Goal: Transaction & Acquisition: Purchase product/service

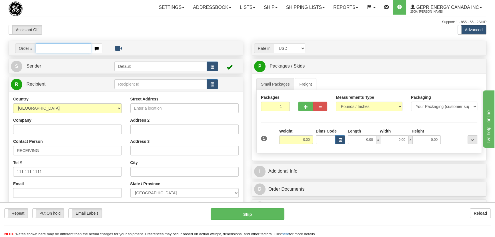
paste input "0086699084"
click at [43, 49] on input "0086699084" at bounding box center [63, 48] width 55 height 10
type input "86699084"
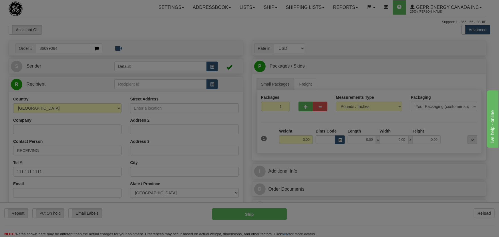
click at [99, 25] on body "Training Course Close Toggle navigation Settings Shipping Preferences New Recip…" at bounding box center [249, 118] width 499 height 237
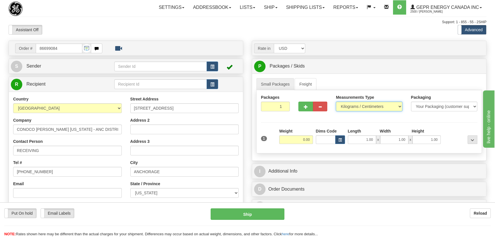
click at [359, 107] on select "Pounds / Inches Kilograms / Centimeters" at bounding box center [369, 107] width 66 height 10
select select "0"
click at [336, 102] on select "Pounds / Inches Kilograms / Centimeters" at bounding box center [369, 107] width 66 height 10
drag, startPoint x: 272, startPoint y: 104, endPoint x: 286, endPoint y: 111, distance: 15.4
click at [286, 111] on div "Packages 1 1" at bounding box center [275, 104] width 37 height 21
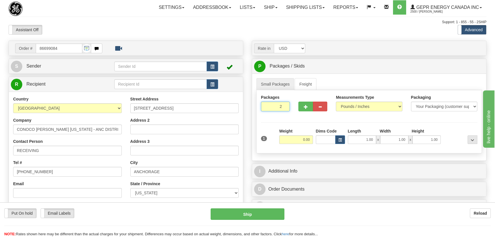
type input "2"
click at [303, 122] on div "Packages 2 1 Measurements Type" at bounding box center [369, 121] width 226 height 63
click at [302, 133] on div "Packages 2 1 Measurements Type" at bounding box center [369, 121] width 226 height 63
click at [300, 136] on input "0.00" at bounding box center [296, 139] width 34 height 9
type input "1"
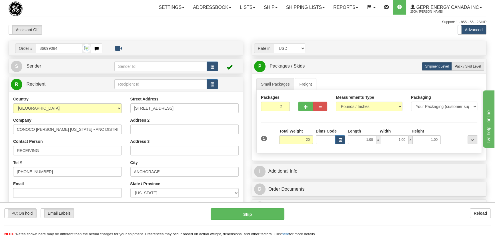
type input "20.00"
click at [382, 27] on div "Assistant On Assistant Off Do a return Do a return Previous Next Standard Advan…" at bounding box center [247, 30] width 487 height 10
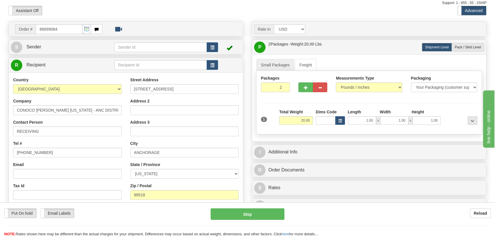
scroll to position [78, 0]
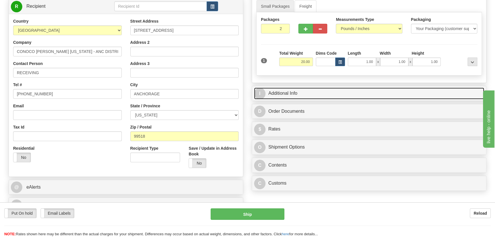
click at [365, 94] on link "I Additional Info" at bounding box center [369, 93] width 230 height 12
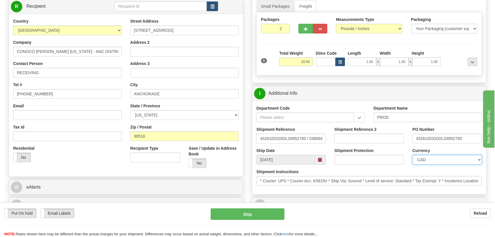
click at [429, 160] on select "CAD USD EUR ZAR RON ANG ARN AUD AUS AWG BBD BFR BGN BHD BMD BND BRC BRL CHP CKZ…" at bounding box center [447, 160] width 69 height 10
select select "1"
click at [413, 155] on select "CAD USD EUR ZAR RON ANG ARN AUD AUS AWG BBD BFR BGN BHD BMD BND BRC BRL CHP CKZ…" at bounding box center [447, 160] width 69 height 10
click at [385, 137] on input "Shipment Reference 2" at bounding box center [369, 139] width 69 height 10
drag, startPoint x: 385, startPoint y: 138, endPoint x: 280, endPoint y: 133, distance: 104.8
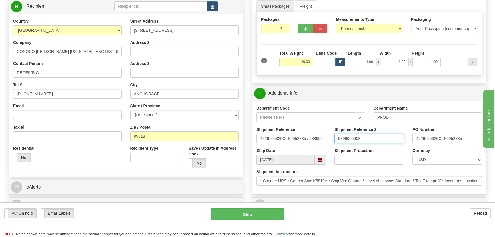
click at [280, 133] on div "Shipment Reference 4526105320OLS9952785 / 538994 Shipment Reference 2 539900590…" at bounding box center [369, 136] width 234 height 21
type input "5399005903"
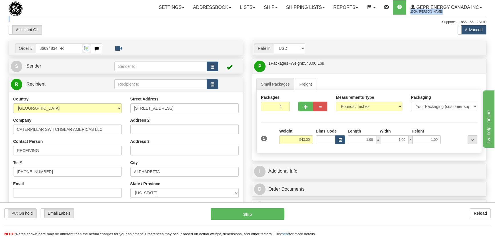
drag, startPoint x: 470, startPoint y: 0, endPoint x: 486, endPoint y: 13, distance: 21.0
click at [486, 13] on div "Toggle navigation Settings Shipping Preferences Fields Preferences New" at bounding box center [247, 161] width 495 height 322
drag, startPoint x: 489, startPoint y: 0, endPoint x: 427, endPoint y: 28, distance: 67.9
click at [427, 28] on div "Assistant On Assistant Off Do a return Do a return Previous Next Standard Advan…" at bounding box center [247, 30] width 487 height 10
click at [272, 7] on link "Ship" at bounding box center [271, 7] width 22 height 14
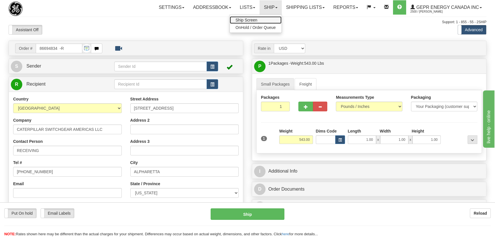
click at [264, 21] on link "Ship Screen" at bounding box center [256, 19] width 52 height 7
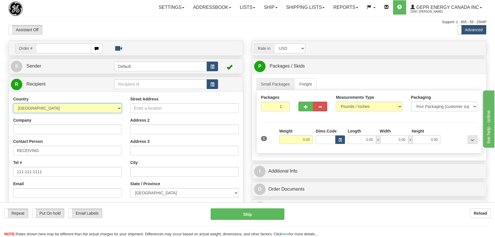
click at [114, 106] on select "[GEOGRAPHIC_DATA] [GEOGRAPHIC_DATA] [GEOGRAPHIC_DATA] [GEOGRAPHIC_DATA] [US_STA…" at bounding box center [67, 108] width 109 height 10
select select "US"
click at [13, 103] on select "[GEOGRAPHIC_DATA] [GEOGRAPHIC_DATA] [GEOGRAPHIC_DATA] [GEOGRAPHIC_DATA] [US_STA…" at bounding box center [67, 108] width 109 height 10
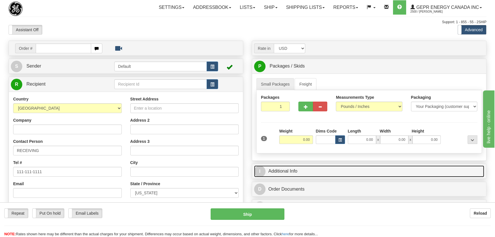
click at [307, 170] on link "I Additional Info" at bounding box center [369, 171] width 230 height 12
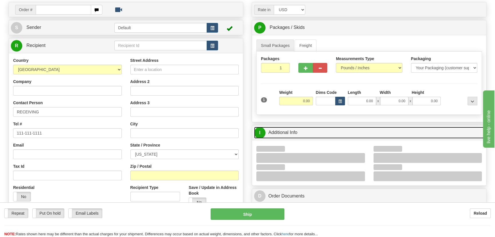
scroll to position [78, 0]
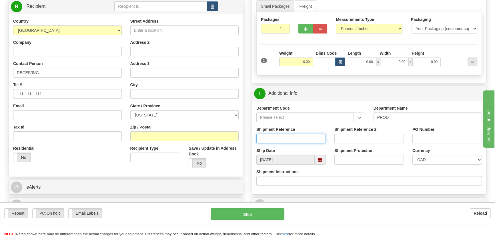
click at [309, 136] on input "Shipment Reference" at bounding box center [290, 139] width 69 height 10
type input "5399005903"
click at [437, 139] on input "PO Number" at bounding box center [447, 139] width 69 height 10
paste input "4526105320OLS99527859"
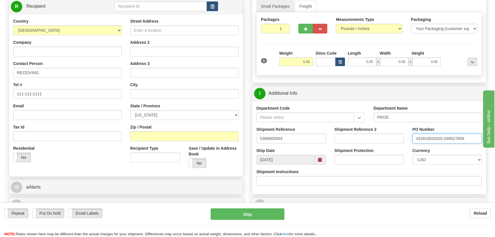
type input "4526105320OLS99527859"
click at [428, 160] on select "CAD USD EUR ZAR RON ANG ARN AUD AUS AWG BBD BFR BGN BHD BMD BND BRC BRL CHP CKZ…" at bounding box center [447, 160] width 69 height 10
select select "1"
click at [413, 155] on select "CAD USD EUR ZAR RON ANG ARN AUD AUS AWG BBD BFR BGN BHD BMD BND BRC BRL CHP CKZ…" at bounding box center [447, 160] width 69 height 10
click at [80, 49] on input "Company" at bounding box center [67, 52] width 109 height 10
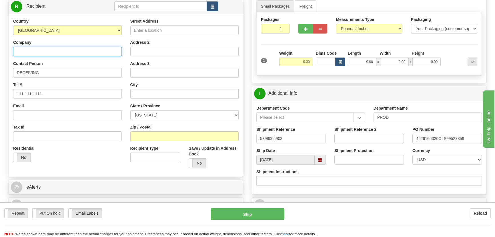
paste input "CONOCO PHILLIPS ALASKA - ANC DISTRI"
type input "CONOCO PHILLIPS ALASKA - ANC DISTRI"
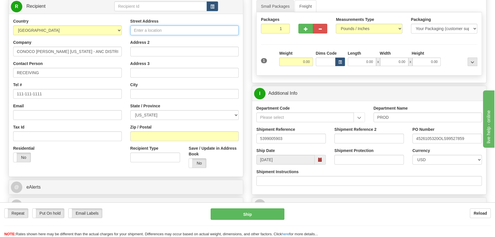
click at [172, 31] on input "Street Address" at bounding box center [184, 30] width 109 height 10
paste input "5491 ELECTRON DRIVE"
type input "5491 ELECTRON DRIVE"
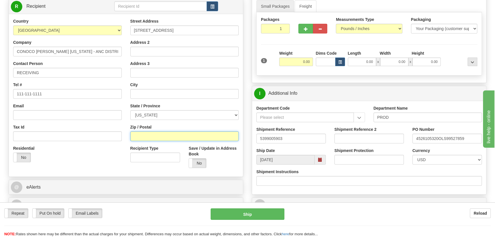
drag, startPoint x: 158, startPoint y: 137, endPoint x: 114, endPoint y: 153, distance: 46.5
click at [158, 137] on input "Zip / Postal" at bounding box center [184, 136] width 109 height 10
paste input "99518"
type input "99518"
click at [114, 153] on div "Residential Yes No" at bounding box center [67, 155] width 117 height 21
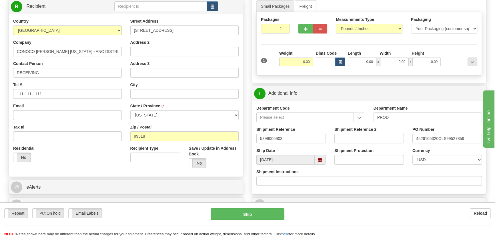
type input "ANCHORAGE"
select select "AK"
drag, startPoint x: 274, startPoint y: 28, endPoint x: 305, endPoint y: 40, distance: 33.3
click at [305, 39] on div "Packages 1 1 Measurements Type" at bounding box center [369, 43] width 226 height 63
type input "2"
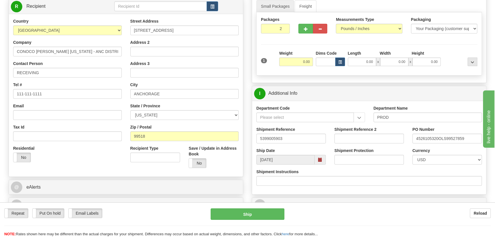
click at [302, 56] on div "Packages 2 1 Measurements Type" at bounding box center [369, 43] width 226 height 63
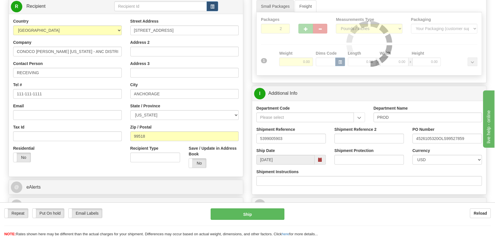
click at [297, 61] on div at bounding box center [369, 43] width 225 height 63
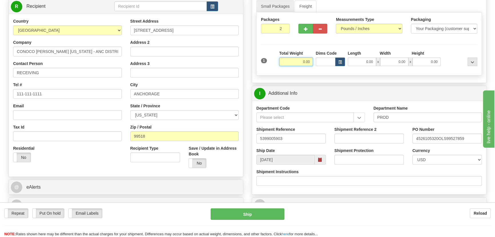
click at [297, 61] on input "0.00" at bounding box center [296, 61] width 34 height 9
type input "20.00"
click at [370, 28] on select "Pounds / Inches Kilograms / Centimeters" at bounding box center [369, 29] width 66 height 10
click at [336, 24] on select "Pounds / Inches Kilograms / Centimeters" at bounding box center [369, 29] width 66 height 10
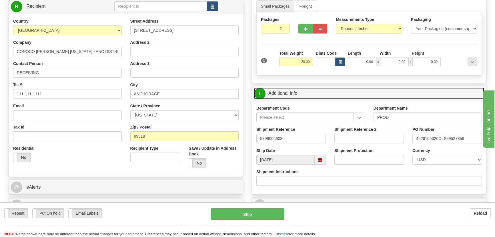
click at [383, 88] on link "I Additional Info" at bounding box center [369, 93] width 230 height 12
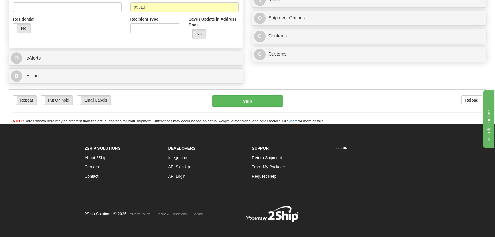
scroll to position [208, 0]
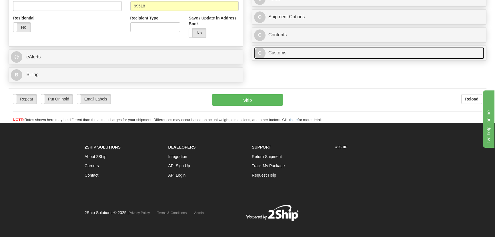
click at [363, 55] on link "C Customs" at bounding box center [369, 53] width 230 height 12
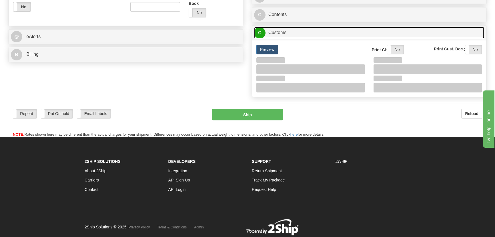
scroll to position [247, 0]
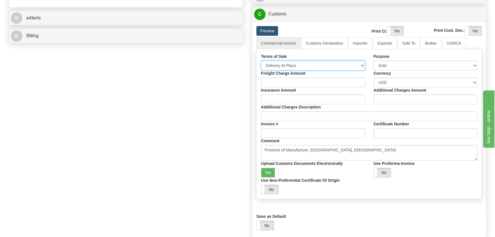
click at [295, 64] on select "Free Carrier Free On Board Ex Works Delivered Duty Unpaid Delivered Duty Paid C…" at bounding box center [313, 66] width 104 height 10
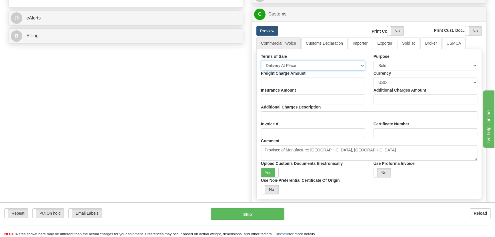
select select "7"
click at [261, 61] on select "Free Carrier Free On Board Ex Works Delivered Duty Unpaid Delivered Duty Paid C…" at bounding box center [313, 66] width 104 height 10
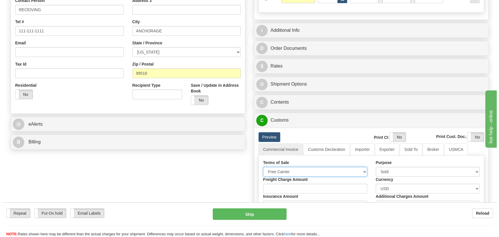
scroll to position [143, 0]
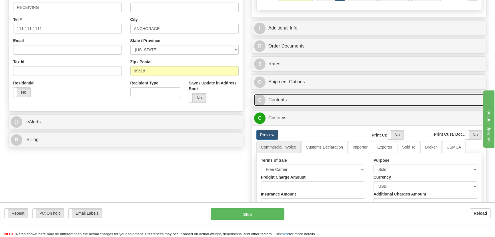
drag, startPoint x: 347, startPoint y: 100, endPoint x: 347, endPoint y: 96, distance: 4.3
click at [347, 100] on link "C Contents" at bounding box center [369, 100] width 230 height 12
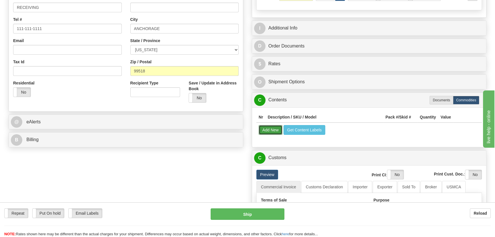
click at [269, 131] on button "Add New" at bounding box center [271, 130] width 24 height 10
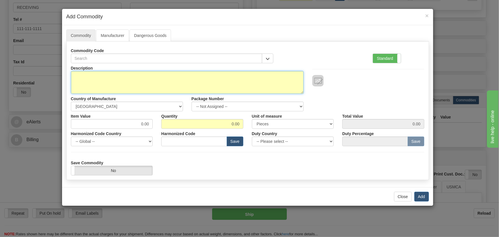
click at [246, 78] on textarea "Description" at bounding box center [187, 82] width 233 height 23
paste textarea "859BP0NNNNHNNCNNMBBFC1ECNAN043X"
type textarea "859BP0NNNNHNNCNNMBBFC1ECNAN043X"
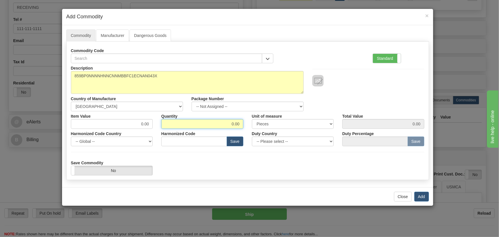
drag, startPoint x: 228, startPoint y: 123, endPoint x: 248, endPoint y: 128, distance: 20.9
click at [248, 128] on div "Description 859BP0NNNNHNNCNNMBBFC1ECNAN043X Country of Manufacture -- Unknown -…" at bounding box center [247, 119] width 353 height 112
type input "2"
click at [387, 58] on label "Standard" at bounding box center [387, 58] width 28 height 9
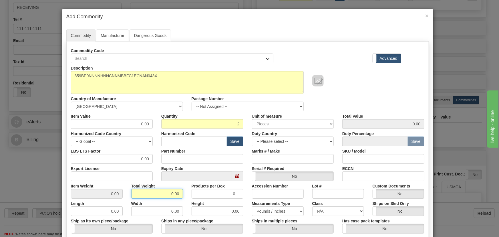
drag, startPoint x: 164, startPoint y: 196, endPoint x: 198, endPoint y: 200, distance: 35.2
click at [198, 200] on div "Description 859BP0NNNNHNNCNNMBBFC1ECNAN043X Country of Manufacture -- Unknown -…" at bounding box center [247, 189] width 353 height 252
type input "2"
type input "1.0000"
click at [192, 139] on input "text" at bounding box center [194, 141] width 66 height 10
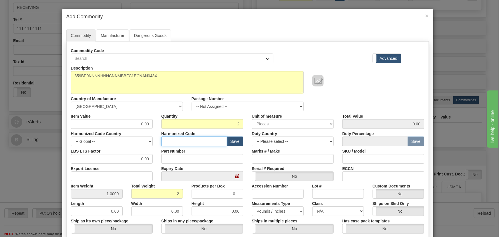
paste input "8536.49.0090"
type input "8536.49.0090"
drag, startPoint x: 132, startPoint y: 125, endPoint x: 159, endPoint y: 135, distance: 29.1
click at [162, 134] on div "Description 859BP0NNNNHNNCNNMBBFC1ECNAN043X Country of Manufacture -- Unknown -…" at bounding box center [247, 189] width 353 height 252
paste input "3.438,74"
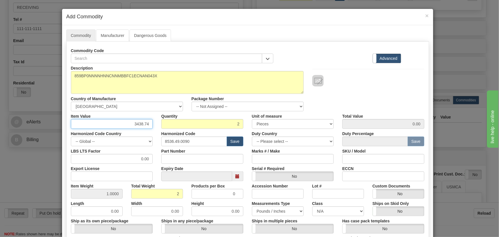
type input "3438.74"
type input "6877.48"
click at [376, 86] on div "Description 859BP0NNNNHNNCNNMBBFC1ECNAN043X Country of Manufacture -- Unknown -…" at bounding box center [248, 87] width 362 height 48
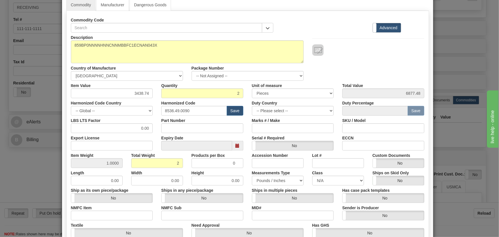
scroll to position [104, 0]
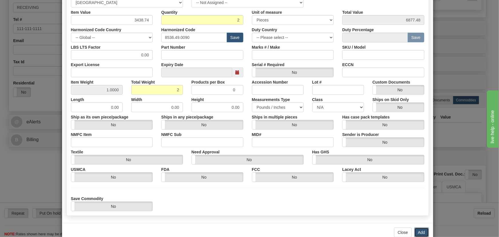
click at [418, 230] on button "Add" at bounding box center [421, 232] width 15 height 10
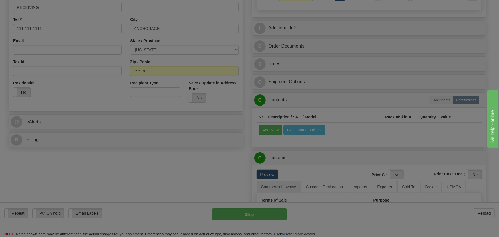
scroll to position [0, 0]
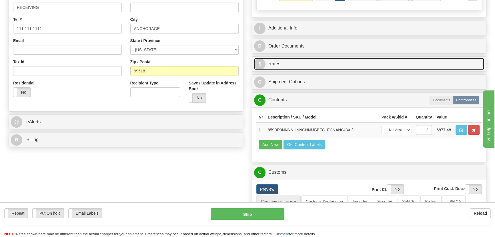
click at [392, 61] on link "$ Rates" at bounding box center [369, 64] width 230 height 12
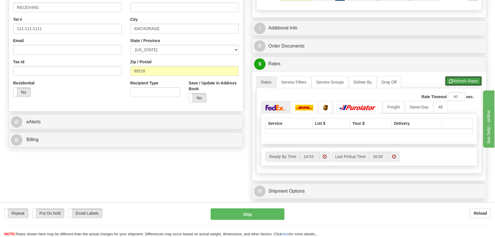
click at [468, 81] on button "Refresh Rates" at bounding box center [463, 81] width 37 height 10
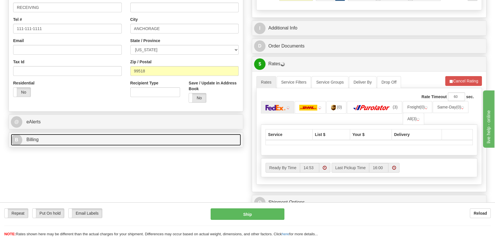
click at [172, 138] on link "B Billing" at bounding box center [126, 140] width 230 height 12
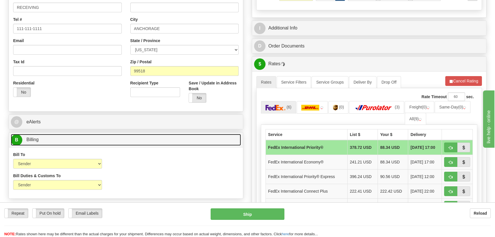
click at [172, 138] on link "B Billing" at bounding box center [126, 140] width 230 height 12
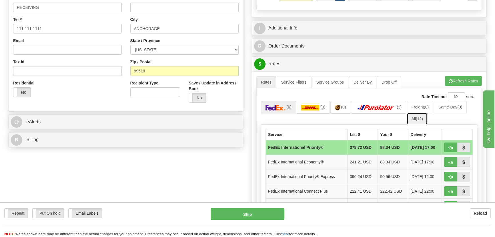
click at [423, 114] on link "All (12)" at bounding box center [417, 119] width 21 height 12
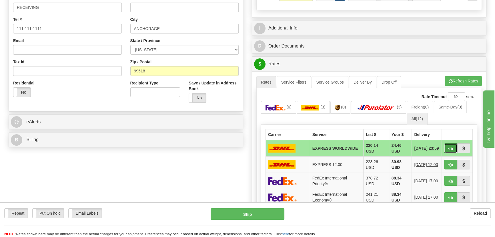
click at [451, 147] on span "button" at bounding box center [451, 149] width 4 height 4
type input "P"
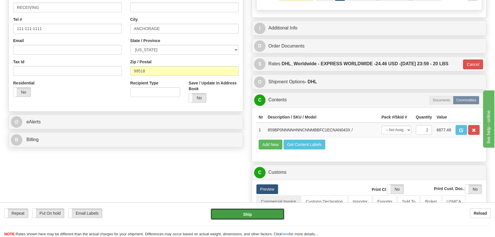
click at [262, 215] on button "Ship" at bounding box center [248, 213] width 74 height 11
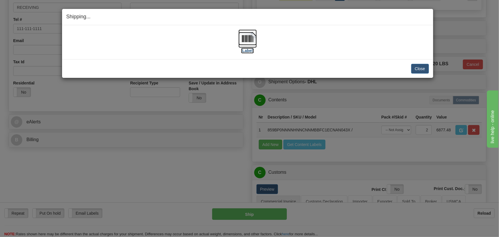
click at [252, 35] on img at bounding box center [247, 38] width 18 height 18
drag, startPoint x: 418, startPoint y: 68, endPoint x: 409, endPoint y: 69, distance: 9.7
click at [419, 68] on button "Close" at bounding box center [420, 69] width 18 height 10
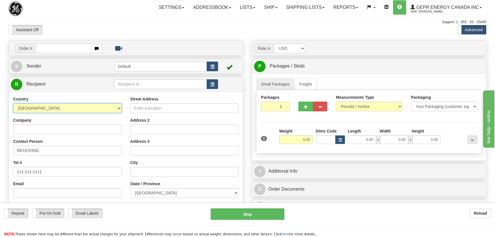
click at [77, 105] on select "[GEOGRAPHIC_DATA] [GEOGRAPHIC_DATA] [GEOGRAPHIC_DATA] [GEOGRAPHIC_DATA] [US_STA…" at bounding box center [67, 108] width 109 height 10
select select "US"
click at [13, 103] on select "[GEOGRAPHIC_DATA] [GEOGRAPHIC_DATA] [GEOGRAPHIC_DATA] [GEOGRAPHIC_DATA] [US_STA…" at bounding box center [67, 108] width 109 height 10
click at [70, 127] on input "Company" at bounding box center [67, 129] width 109 height 10
paste input "Caterpillar Switchgear Americas LLC"
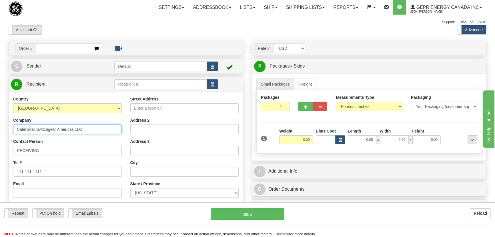
type input "Caterpillar Switchgear Americas LLC"
click at [150, 107] on input "Street Address" at bounding box center [184, 108] width 109 height 10
paste input "4955 Marconi Drive,"
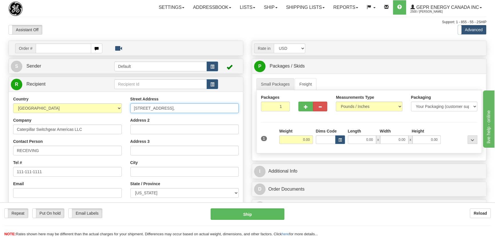
type input "4955 Marconi Drive,"
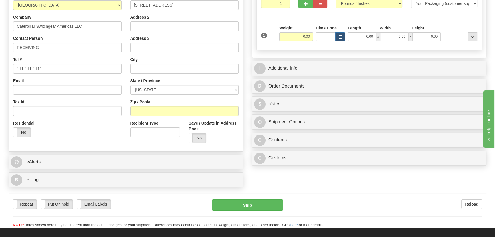
scroll to position [104, 0]
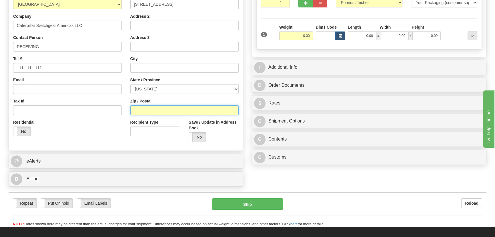
drag, startPoint x: 169, startPoint y: 112, endPoint x: 101, endPoint y: 132, distance: 71.2
click at [169, 112] on input "Zip / Postal" at bounding box center [184, 110] width 109 height 10
paste input "30005"
type input "30005"
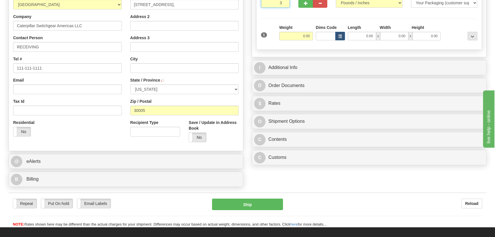
drag, startPoint x: 281, startPoint y: 5, endPoint x: 293, endPoint y: 24, distance: 22.8
click at [294, 18] on div "Packages 3 1 Measurements Type" at bounding box center [369, 18] width 226 height 63
type input "3"
type input "ALPHARETTA"
select select "GA"
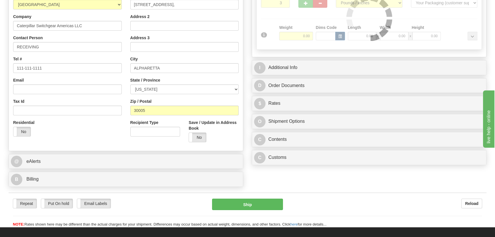
drag, startPoint x: 293, startPoint y: 26, endPoint x: 292, endPoint y: 35, distance: 9.8
click at [294, 28] on div "Packages 3 1 Measurements Type" at bounding box center [369, 18] width 226 height 63
click at [292, 35] on div at bounding box center [369, 18] width 225 height 63
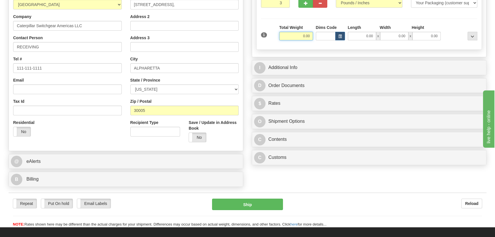
click at [292, 35] on input "0.00" at bounding box center [296, 36] width 34 height 9
type input "14.00"
click at [437, 23] on div "Packages 3 1 Measurements Type" at bounding box center [369, 18] width 226 height 63
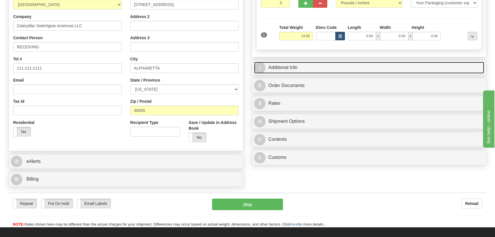
click at [455, 67] on link "I Additional Info" at bounding box center [369, 68] width 230 height 12
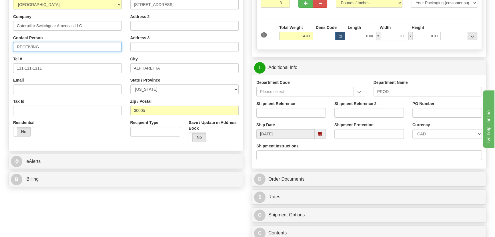
click at [46, 45] on input "RECEIVING" at bounding box center [67, 47] width 109 height 10
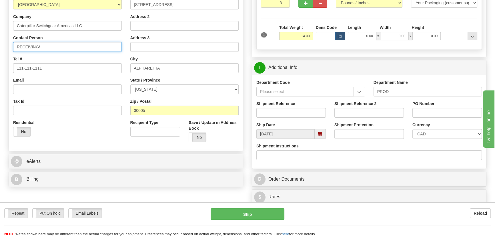
paste input "PO# 121599-00"
type input "RECEIVING/PO# 121599-00"
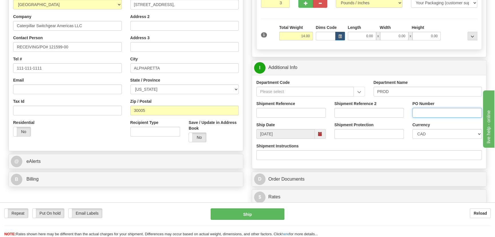
drag, startPoint x: 434, startPoint y: 114, endPoint x: 280, endPoint y: 106, distance: 154.4
click at [434, 114] on input "PO Number" at bounding box center [447, 113] width 69 height 10
paste input "PO# 121599-00"
type input "PO# 121599-00"
click at [270, 98] on div "Department Code" at bounding box center [310, 89] width 117 height 21
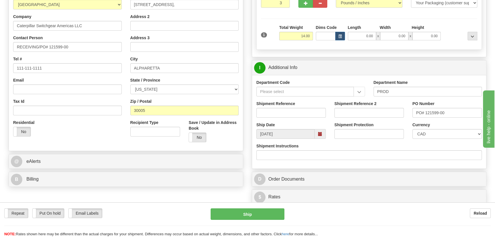
click at [305, 117] on div "Shipment Reference" at bounding box center [291, 111] width 78 height 21
paste input "[PERSON_NAME]"
drag, startPoint x: 303, startPoint y: 112, endPoint x: 450, endPoint y: 134, distance: 148.3
click at [303, 112] on input "Shipment Reference" at bounding box center [290, 113] width 69 height 10
type input "[PERSON_NAME]"
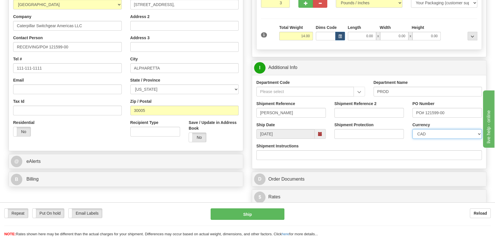
click at [451, 134] on select "CAD USD EUR ZAR RON ANG ARN AUD AUS AWG BBD BFR BGN BHD BMD BND BRC BRL CHP CKZ…" at bounding box center [447, 134] width 69 height 10
select select "1"
click at [413, 129] on select "CAD USD EUR ZAR RON ANG ARN AUD AUS AWG BBD BFR BGN BHD BMD BND BRC BRL CHP CKZ…" at bounding box center [447, 134] width 69 height 10
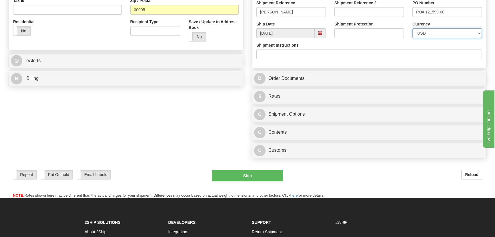
scroll to position [208, 0]
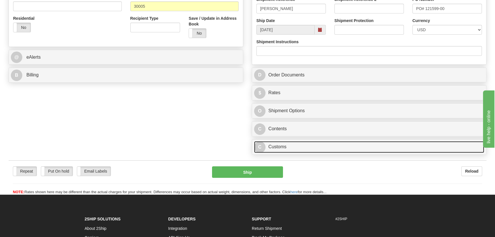
click at [342, 150] on link "C Customs" at bounding box center [369, 147] width 230 height 12
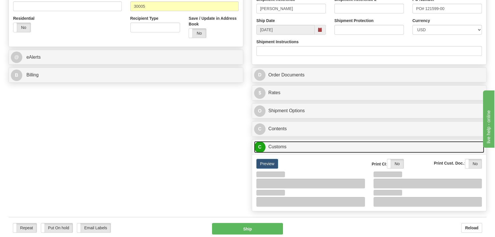
scroll to position [286, 0]
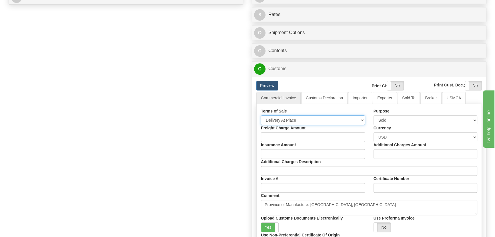
click at [286, 119] on select "Free Carrier Free On Board Ex Works Delivered Duty Unpaid Delivered Duty Paid C…" at bounding box center [313, 120] width 104 height 10
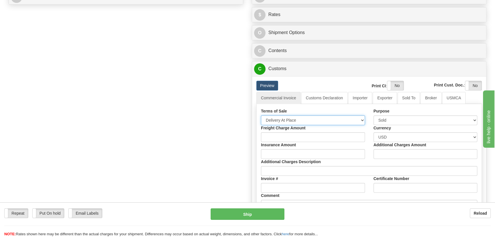
select select "7"
click at [261, 115] on select "Free Carrier Free On Board Ex Works Delivered Duty Unpaid Delivered Duty Paid C…" at bounding box center [313, 120] width 104 height 10
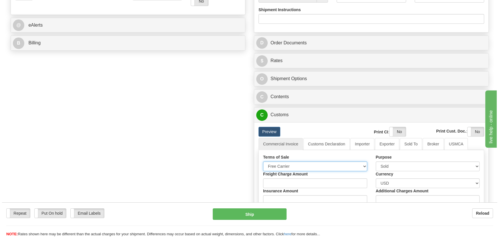
scroll to position [234, 0]
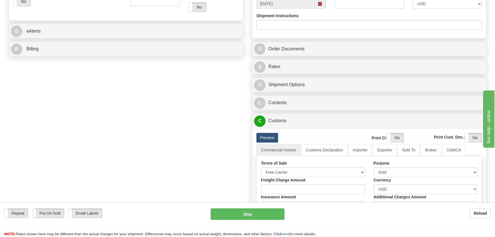
click at [389, 96] on div "C Contents Documents Commodities" at bounding box center [369, 103] width 234 height 15
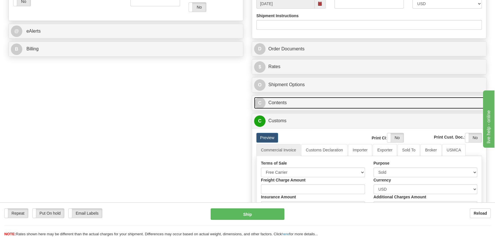
click at [390, 100] on link "C Contents" at bounding box center [369, 103] width 230 height 12
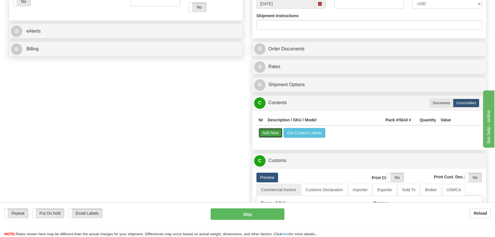
click at [270, 132] on button "Add New" at bounding box center [271, 133] width 24 height 10
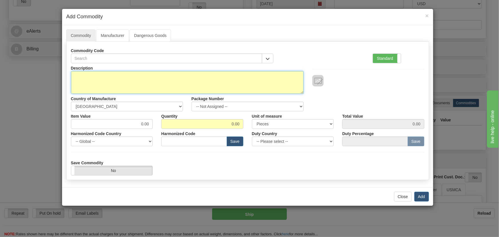
click at [106, 83] on textarea "Description" at bounding box center [187, 82] width 233 height 23
paste textarea "E14DB15B3B0086E"
type textarea "E14DB15B3B0086E"
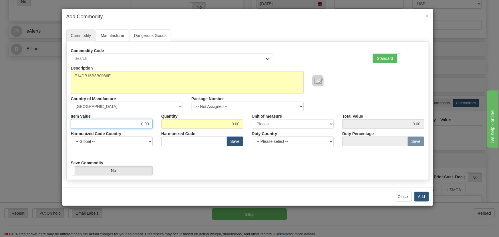
drag, startPoint x: 138, startPoint y: 121, endPoint x: 159, endPoint y: 126, distance: 21.6
click at [159, 126] on div "Item Value 0.00 Quantity 0.00 Unit of measure 3 Thousand Square Inches Adjustme…" at bounding box center [248, 119] width 362 height 17
type input "974.75"
drag, startPoint x: 224, startPoint y: 125, endPoint x: 273, endPoint y: 126, distance: 49.5
click at [251, 131] on div "Description E14DB15B3B0086E Country of Manufacture -- Unknown -- AFGHANISTAN AL…" at bounding box center [247, 119] width 353 height 112
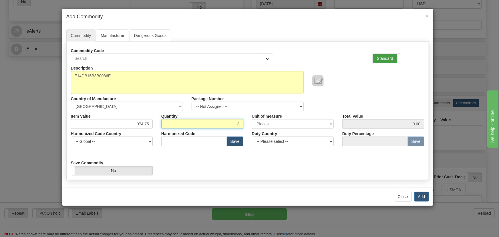
type input "3"
type input "2924.25"
click at [386, 60] on label "Standard" at bounding box center [387, 58] width 28 height 9
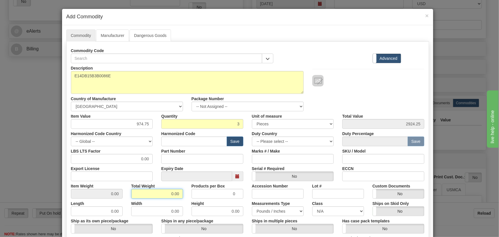
drag, startPoint x: 166, startPoint y: 192, endPoint x: 233, endPoint y: 178, distance: 68.9
click at [197, 195] on div "Item Weight 0.00 Total Weight 0.00 Products per Box 0 Accession Number Lot # Cu…" at bounding box center [248, 189] width 362 height 17
type input "3"
type input "1.0000"
click at [337, 56] on div "Commodity Code Standard Advanced" at bounding box center [248, 54] width 362 height 17
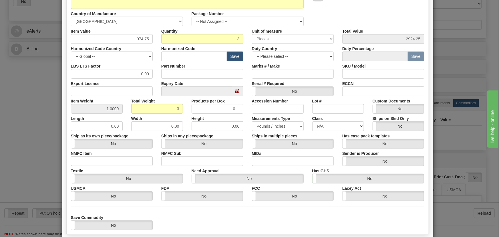
scroll to position [104, 0]
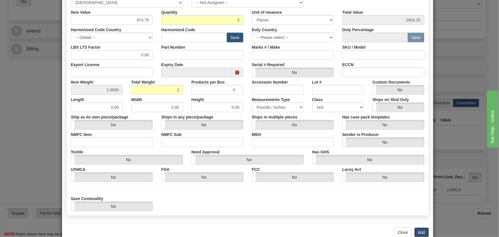
click at [417, 230] on button "Add" at bounding box center [421, 232] width 15 height 10
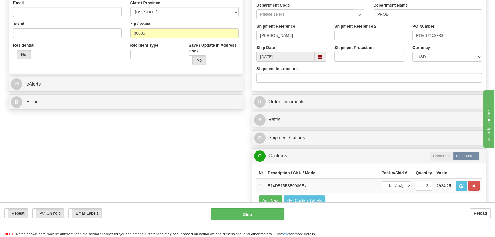
scroll to position [182, 0]
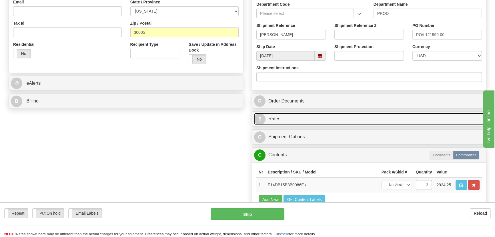
click at [421, 117] on link "$ Rates" at bounding box center [369, 119] width 230 height 12
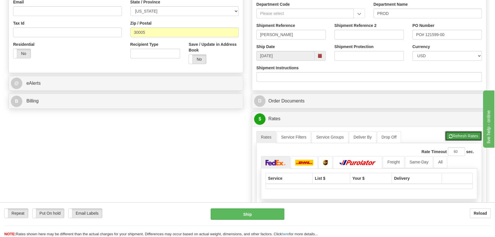
click at [458, 132] on button "Refresh Rates" at bounding box center [463, 136] width 37 height 10
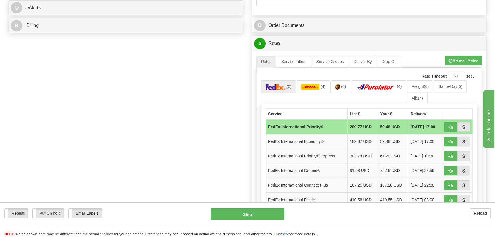
scroll to position [260, 0]
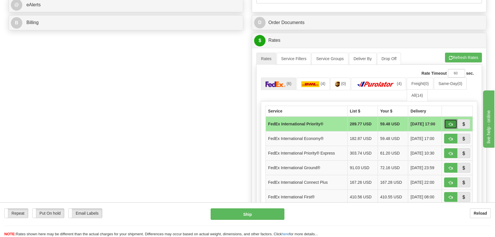
click at [452, 124] on span "button" at bounding box center [451, 124] width 4 height 4
type input "01"
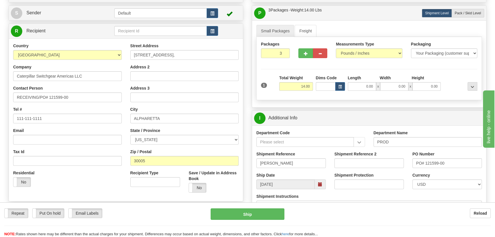
scroll to position [52, 0]
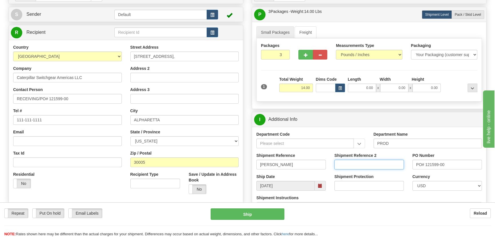
click at [379, 161] on input "Shipment Reference 2" at bounding box center [369, 165] width 69 height 10
paste input "4501389281"
type input "4501389281"
click at [270, 212] on button "Ship" at bounding box center [248, 213] width 74 height 11
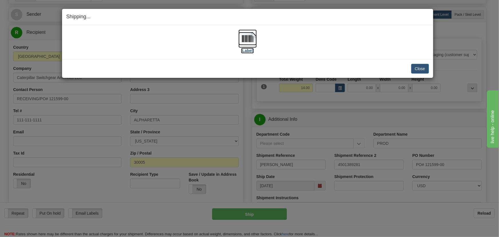
click at [246, 36] on img at bounding box center [247, 38] width 18 height 18
click at [421, 68] on button "Close" at bounding box center [420, 69] width 18 height 10
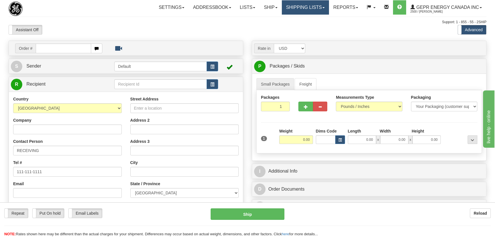
click at [305, 7] on link "Shipping lists" at bounding box center [305, 7] width 47 height 14
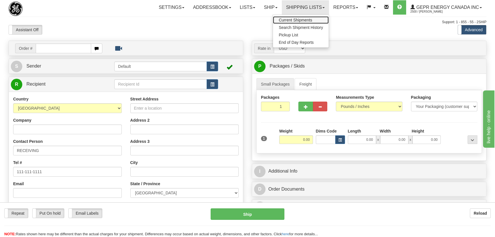
click at [304, 19] on span "Current Shipments" at bounding box center [295, 20] width 33 height 5
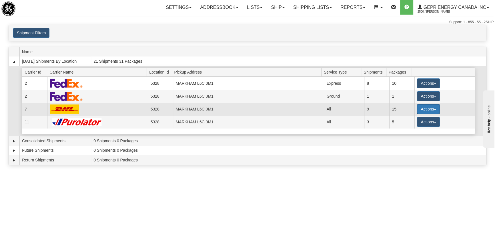
click at [434, 109] on span "button" at bounding box center [435, 109] width 2 height 1
click at [418, 120] on link "Details" at bounding box center [417, 119] width 46 height 7
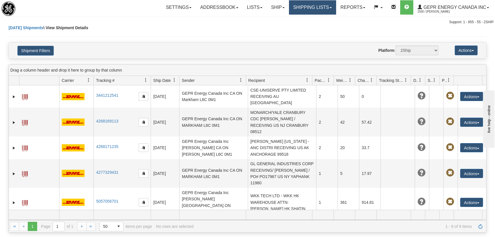
click at [316, 10] on link "Shipping lists" at bounding box center [312, 7] width 47 height 14
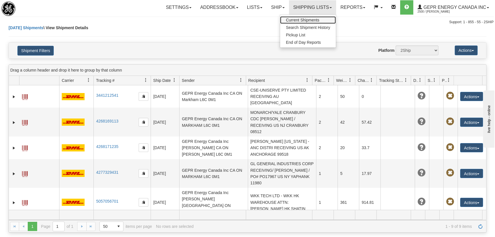
click at [303, 22] on link "Current Shipments" at bounding box center [308, 19] width 56 height 7
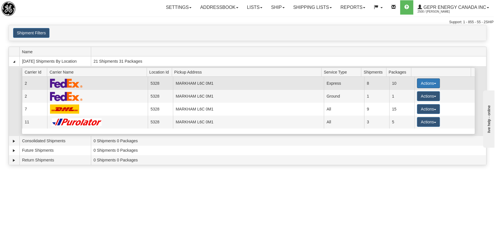
click at [430, 81] on button "Actions" at bounding box center [428, 83] width 23 height 10
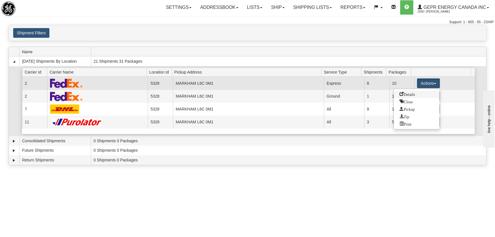
click at [419, 94] on link "Details" at bounding box center [417, 93] width 46 height 7
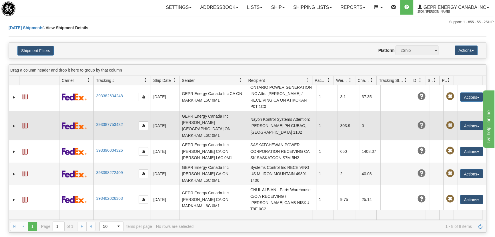
scroll to position [68, 0]
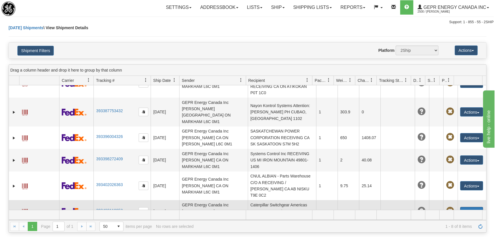
click at [472, 207] on button "Actions" at bounding box center [471, 211] width 23 height 9
click at [452, 218] on link "Edit" at bounding box center [460, 221] width 46 height 7
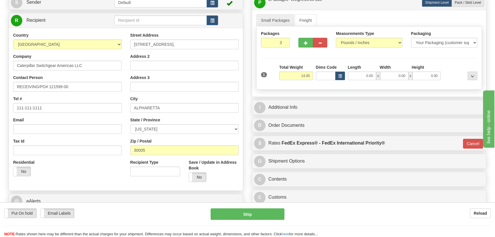
scroll to position [78, 0]
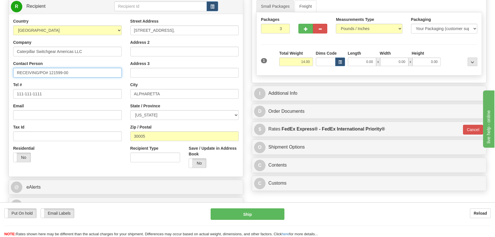
drag, startPoint x: 75, startPoint y: 73, endPoint x: 40, endPoint y: 73, distance: 34.3
click at [40, 73] on input "RECEIVING/PO# 121599-00" at bounding box center [67, 73] width 109 height 10
drag, startPoint x: 160, startPoint y: 51, endPoint x: 185, endPoint y: 53, distance: 25.5
click at [160, 51] on input "Address 2" at bounding box center [184, 52] width 109 height 10
paste input "PO# 121599-00"
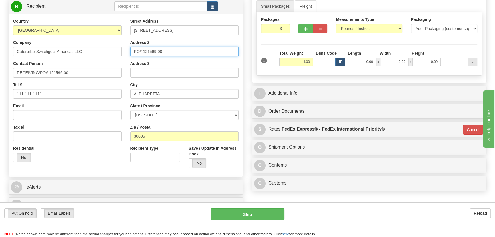
type input "PO# 121599-00"
drag, startPoint x: 48, startPoint y: 75, endPoint x: 70, endPoint y: 78, distance: 22.8
click at [70, 78] on div "Country [GEOGRAPHIC_DATA] [GEOGRAPHIC_DATA] [GEOGRAPHIC_DATA] [GEOGRAPHIC_DATA]…" at bounding box center [67, 92] width 117 height 148
paste input "[PERSON_NAME]"
type input "RECEIVING/[PERSON_NAME]"
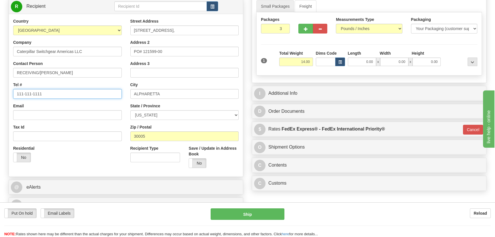
drag, startPoint x: 71, startPoint y: 89, endPoint x: 0, endPoint y: 101, distance: 72.2
click at [0, 101] on div "Toggle navigation Settings Shipping Preferences Fields Preferences New" at bounding box center [247, 83] width 495 height 322
paste input "760-481-8879"
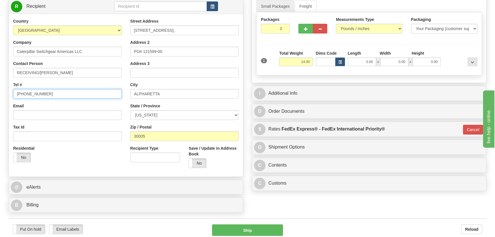
scroll to position [156, 0]
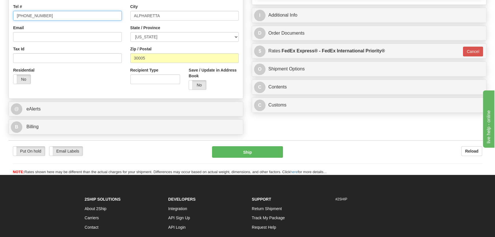
type input "760-481-8879"
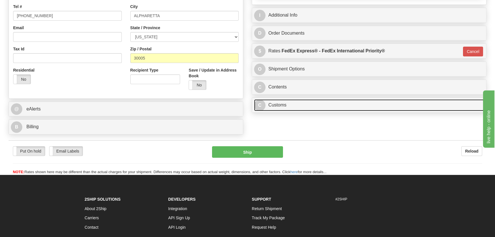
click at [417, 104] on link "C Customs" at bounding box center [369, 105] width 230 height 12
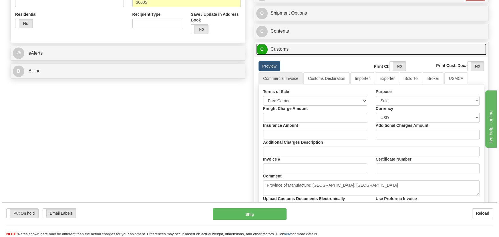
scroll to position [260, 0]
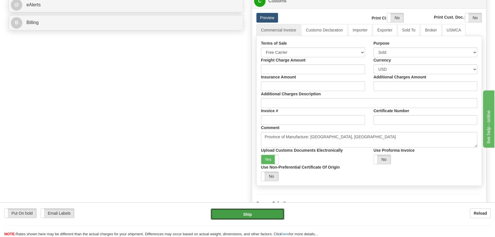
click at [259, 216] on button "Ship" at bounding box center [248, 213] width 74 height 11
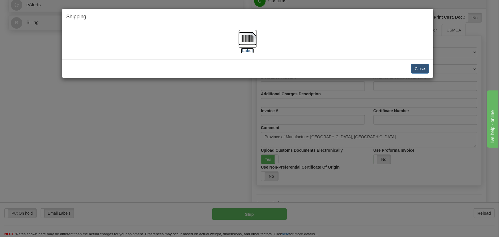
click at [252, 40] on img at bounding box center [247, 38] width 18 height 18
click at [422, 69] on button "Close" at bounding box center [420, 69] width 18 height 10
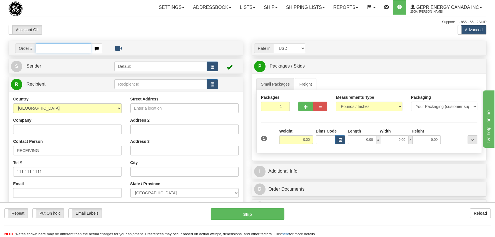
drag, startPoint x: 62, startPoint y: 49, endPoint x: 170, endPoint y: 27, distance: 110.0
click at [62, 49] on input "text" at bounding box center [63, 48] width 55 height 10
paste input "86699085"
type input "86699085"
click at [170, 27] on body "Training Course Close Toggle navigation Settings Shipping Preferences New Recip…" at bounding box center [247, 118] width 495 height 237
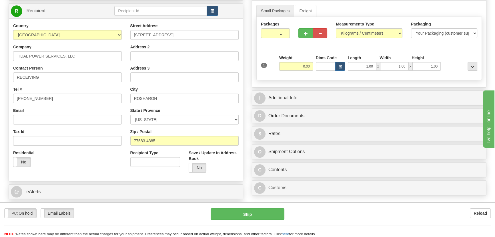
scroll to position [78, 0]
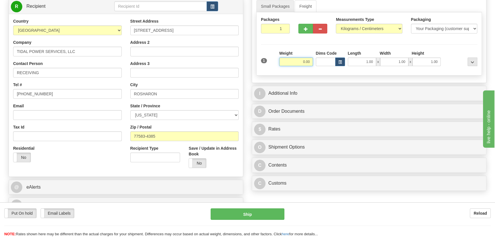
click at [300, 61] on input "0.00" at bounding box center [296, 61] width 34 height 9
type input "10.00"
click at [367, 30] on select "Pounds / Inches Kilograms / Centimeters" at bounding box center [369, 29] width 66 height 10
select select "0"
click at [336, 24] on select "Pounds / Inches Kilograms / Centimeters" at bounding box center [369, 29] width 66 height 10
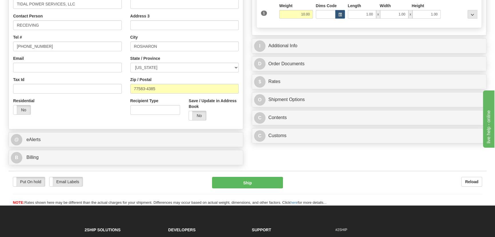
scroll to position [130, 0]
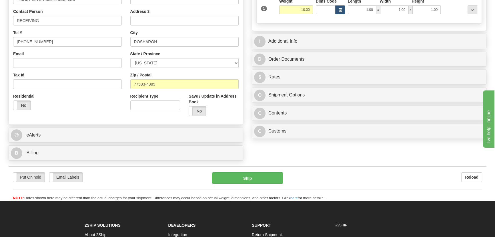
click at [363, 34] on div "I Additional Info" at bounding box center [369, 41] width 234 height 15
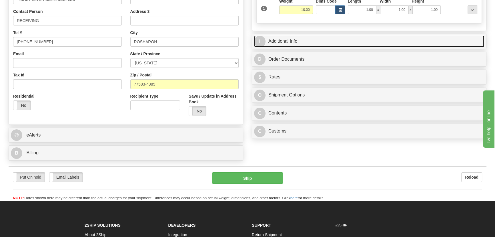
click at [363, 39] on link "I Additional Info" at bounding box center [369, 41] width 230 height 12
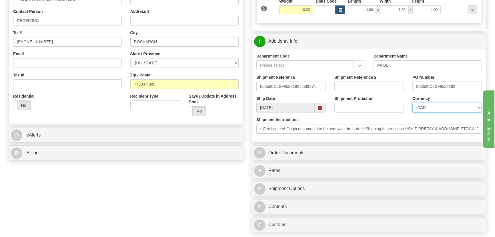
click at [447, 106] on select "CAD USD EUR ZAR [PERSON_NAME] ARN AUD AUS AWG BBD BFR BGN BHD BMD BND BRC BRL C…" at bounding box center [447, 108] width 69 height 10
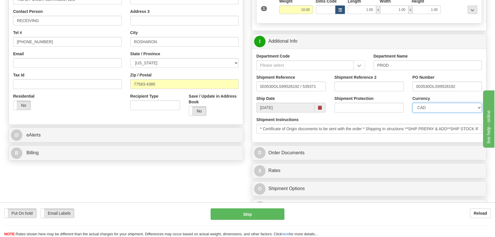
select select "1"
click at [413, 103] on select "CAD USD EUR ZAR [PERSON_NAME] ARN AUD AUS AWG BBD BFR BGN BHD BMD BND BRC BRL C…" at bounding box center [447, 108] width 69 height 10
click at [363, 87] on input "Shipment Reference 2" at bounding box center [369, 86] width 69 height 10
drag, startPoint x: 363, startPoint y: 87, endPoint x: 323, endPoint y: 91, distance: 39.9
click at [324, 90] on div "Shipment Reference 003530OLS99528192 / 539371 Shipment Reference 2 5399005939 P…" at bounding box center [369, 84] width 234 height 21
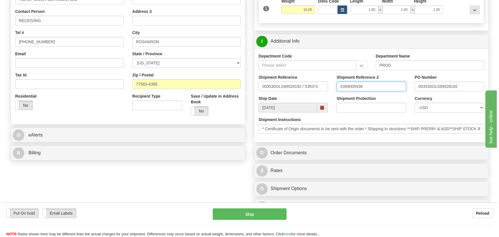
scroll to position [234, 0]
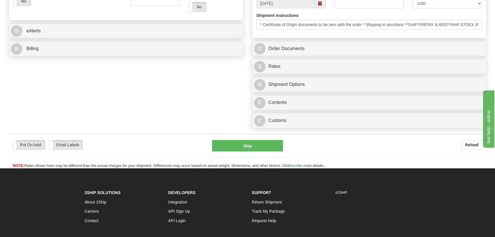
type input "5399005939"
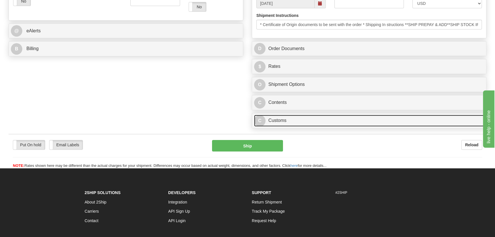
click at [360, 125] on link "C Customs" at bounding box center [369, 121] width 230 height 12
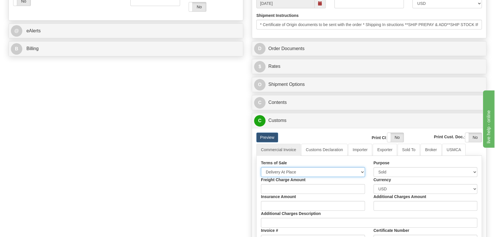
click at [301, 171] on select "Free Carrier Free On Board Ex Works Delivered Duty Unpaid Delivered Duty Paid C…" at bounding box center [313, 172] width 104 height 10
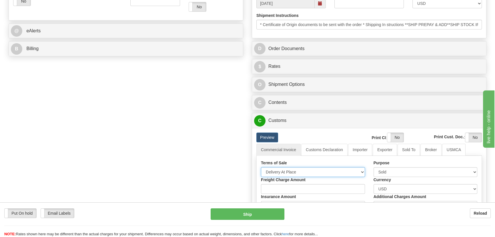
select select "7"
click at [261, 167] on select "Free Carrier Free On Board Ex Works Delivered Duty Unpaid Delivered Duty Paid C…" at bounding box center [313, 172] width 104 height 10
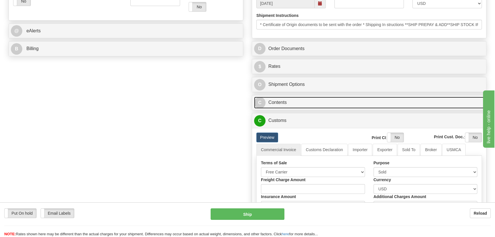
click at [355, 102] on link "C Contents" at bounding box center [369, 103] width 230 height 12
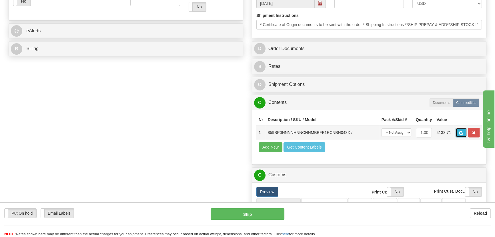
click at [462, 131] on span "button" at bounding box center [462, 133] width 4 height 4
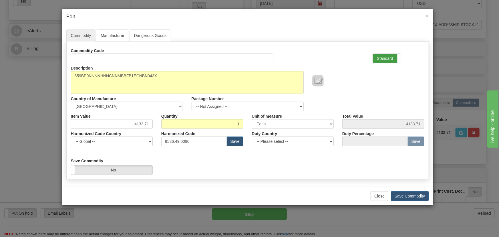
drag, startPoint x: 392, startPoint y: 55, endPoint x: 387, endPoint y: 58, distance: 6.0
click at [392, 55] on label "Standard" at bounding box center [387, 58] width 28 height 9
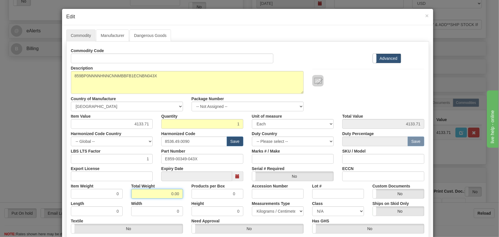
drag, startPoint x: 180, startPoint y: 193, endPoint x: 214, endPoint y: 212, distance: 38.9
click at [193, 196] on div "Item Weight 0 Total Weight 0.00 Products per Box 0 Accession Number Lot # Custo…" at bounding box center [248, 189] width 362 height 17
type input "1"
type input "1.0000"
paste input "3.465,41"
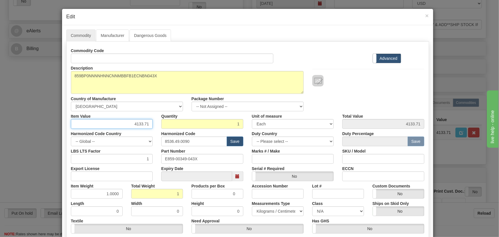
drag, startPoint x: 131, startPoint y: 124, endPoint x: 162, endPoint y: 132, distance: 32.0
click at [163, 131] on div "Commodity Code Standard Advanced Description 859BP0NNNNHNNCNNMBBFB1ECNBN043X Co…" at bounding box center [247, 148] width 353 height 205
type input "3465.41"
click at [356, 65] on div at bounding box center [368, 74] width 121 height 23
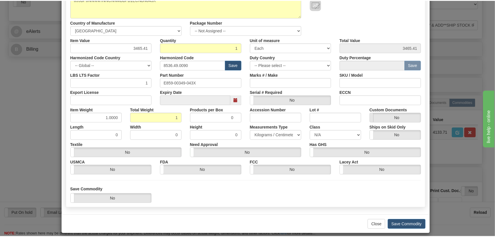
scroll to position [81, 0]
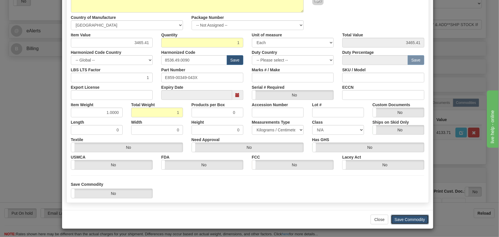
click at [404, 218] on button "Save Commodity" at bounding box center [410, 219] width 38 height 10
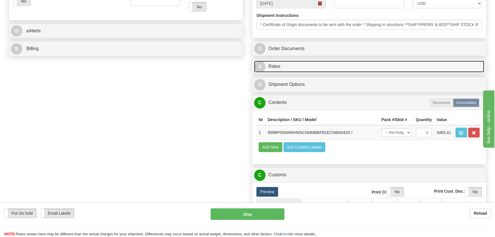
click at [439, 63] on link "$ Rates" at bounding box center [369, 67] width 230 height 12
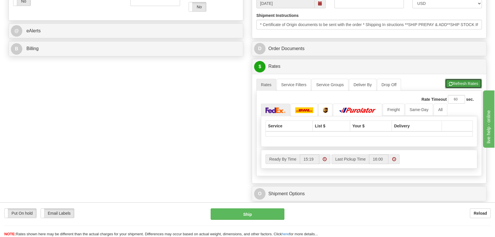
click at [460, 81] on button "Refresh Rates" at bounding box center [463, 84] width 37 height 10
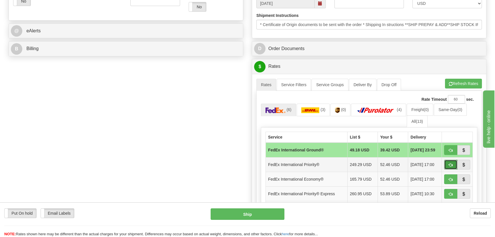
click at [450, 163] on span "button" at bounding box center [451, 165] width 4 height 4
type input "01"
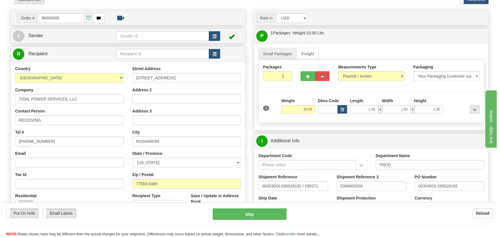
scroll to position [26, 0]
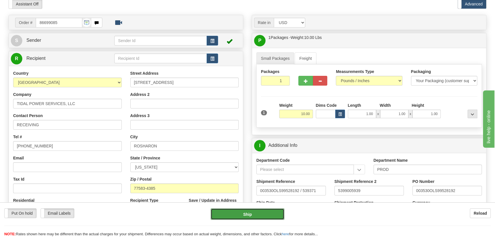
click at [263, 211] on button "Ship" at bounding box center [248, 213] width 74 height 11
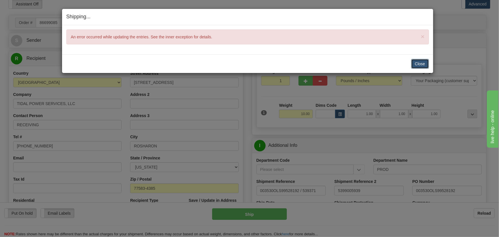
click at [416, 66] on button "Close" at bounding box center [420, 64] width 18 height 10
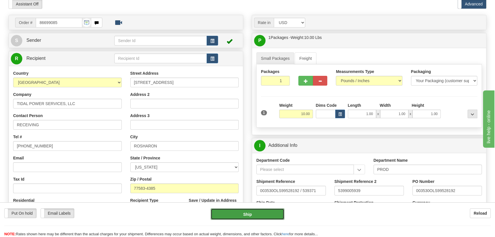
click at [252, 212] on button "Ship" at bounding box center [248, 213] width 74 height 11
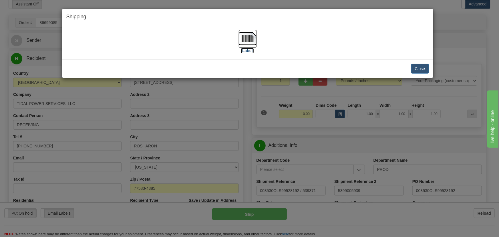
click at [248, 40] on img at bounding box center [247, 38] width 18 height 18
click at [426, 68] on button "Close" at bounding box center [420, 69] width 18 height 10
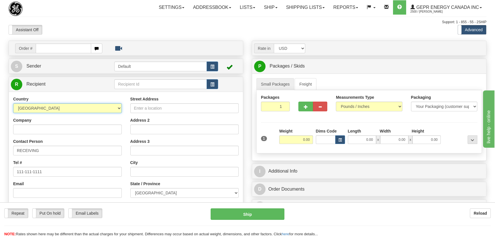
click at [69, 108] on select "[GEOGRAPHIC_DATA] [GEOGRAPHIC_DATA] [GEOGRAPHIC_DATA] [GEOGRAPHIC_DATA] [US_STA…" at bounding box center [67, 108] width 109 height 10
select select "US"
click at [13, 103] on select "[GEOGRAPHIC_DATA] [GEOGRAPHIC_DATA] [GEOGRAPHIC_DATA] [GEOGRAPHIC_DATA] [US_STA…" at bounding box center [67, 108] width 109 height 10
click at [70, 126] on input "Company" at bounding box center [67, 129] width 109 height 10
paste input "TALEN MONTANA LLC"
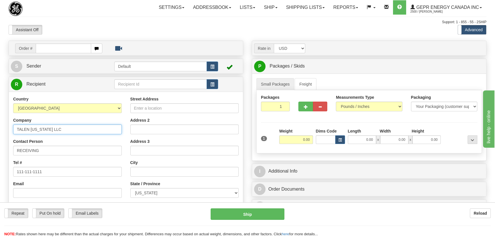
type input "TALEN MONTANA LLC"
click at [184, 107] on input "Street Address" at bounding box center [184, 108] width 109 height 10
paste input "580 Willow Ave"
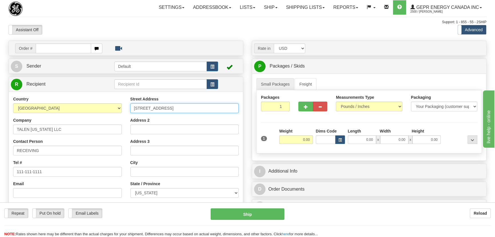
type input "580 Willow Ave"
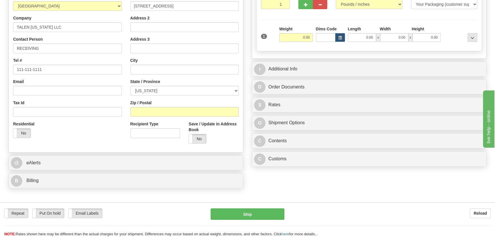
scroll to position [104, 0]
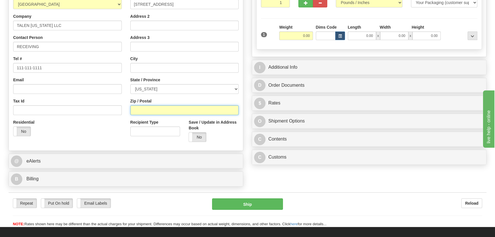
click at [144, 112] on input "Zip / Postal" at bounding box center [184, 110] width 109 height 10
paste input "59323"
type input "59323"
click at [90, 135] on div "Residential Yes No" at bounding box center [67, 129] width 117 height 21
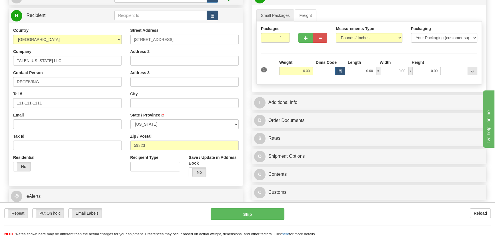
scroll to position [52, 0]
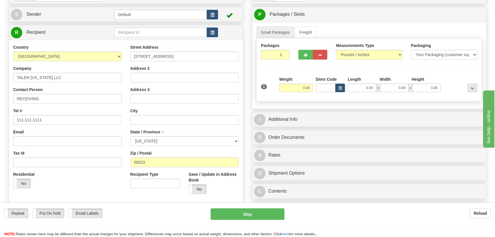
type input "COLSTRIP"
select select "MT"
drag, startPoint x: 297, startPoint y: 89, endPoint x: 318, endPoint y: 91, distance: 20.4
click at [318, 91] on div "1 Weight 0.00 Dims Code 0.00" at bounding box center [369, 86] width 219 height 20
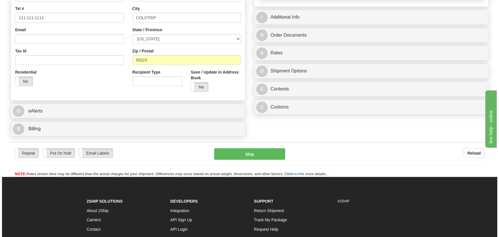
scroll to position [156, 0]
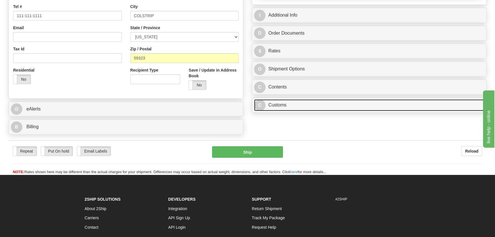
type input "13.00"
click at [338, 108] on link "C Customs" at bounding box center [369, 105] width 230 height 12
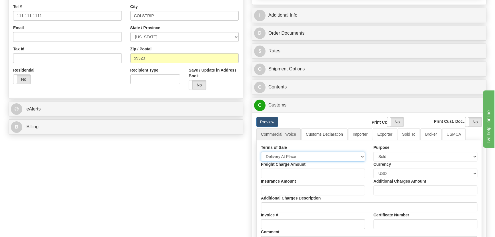
click at [311, 157] on select "Free Carrier Free On Board Ex Works Delivered Duty Unpaid Delivered Duty Paid C…" at bounding box center [313, 157] width 104 height 10
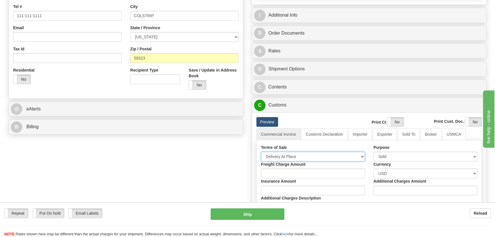
select select "7"
click at [261, 152] on select "Free Carrier Free On Board Ex Works Delivered Duty Unpaid Delivered Duty Paid C…" at bounding box center [313, 157] width 104 height 10
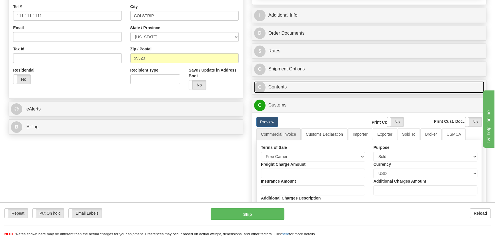
click at [353, 92] on link "C Contents" at bounding box center [369, 87] width 230 height 12
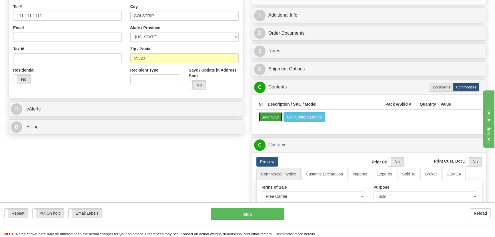
click at [270, 117] on button "Add New" at bounding box center [271, 117] width 24 height 10
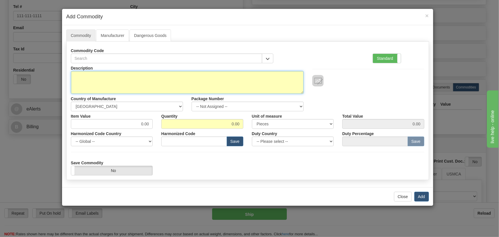
click at [214, 76] on textarea "Description" at bounding box center [187, 82] width 233 height 23
paste textarea "350EP5G5HEENNSNDN"
type textarea "350EP5G5HEENNSNDN"
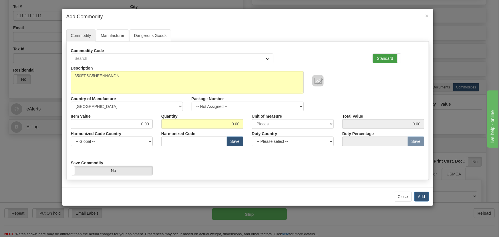
click at [395, 56] on label "Standard" at bounding box center [387, 58] width 28 height 9
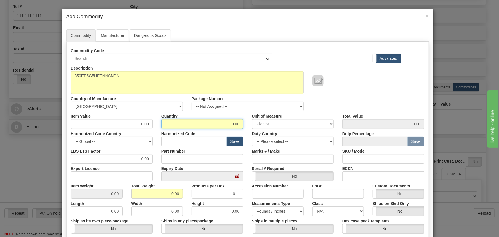
drag, startPoint x: 251, startPoint y: 125, endPoint x: 243, endPoint y: 137, distance: 14.0
click at [258, 126] on div "Item Value 0.00 Quantity 0.00 Unit of measure 3 Thousand Square Inches Adjustme…" at bounding box center [248, 119] width 362 height 17
type input "1"
drag, startPoint x: 169, startPoint y: 194, endPoint x: 189, endPoint y: 200, distance: 20.9
click at [189, 200] on div "Description 350EP5G5HEENNSNDN Country of Manufacture -- Unknown -- AFGHANISTAN …" at bounding box center [247, 189] width 353 height 252
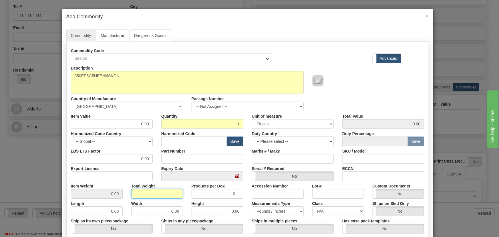
type input "1"
type input "1.0000"
drag, startPoint x: 157, startPoint y: 126, endPoint x: 164, endPoint y: 120, distance: 8.7
click at [162, 126] on div "Item Value 0.00 Quantity 1 Unit of measure 3 Thousand Square Inches Adjustments…" at bounding box center [248, 119] width 362 height 17
paste input "762,54"
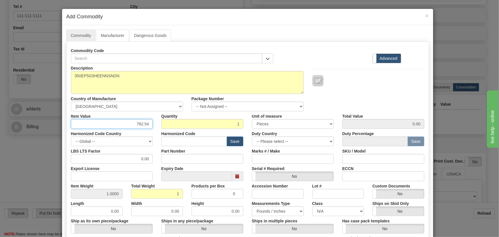
type input "762.54"
click at [351, 85] on div at bounding box center [368, 80] width 112 height 11
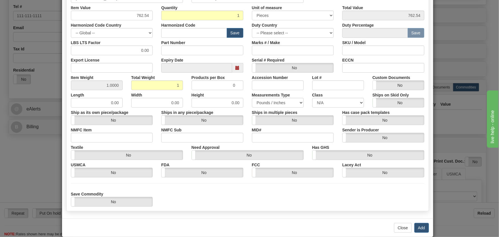
scroll to position [117, 0]
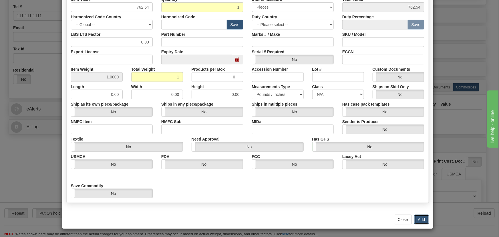
click at [417, 216] on button "Add" at bounding box center [421, 219] width 15 height 10
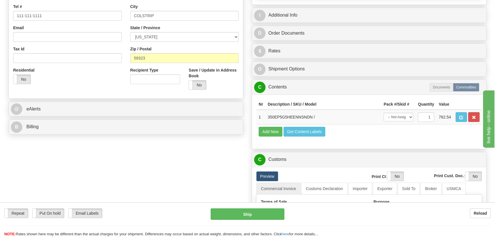
scroll to position [104, 0]
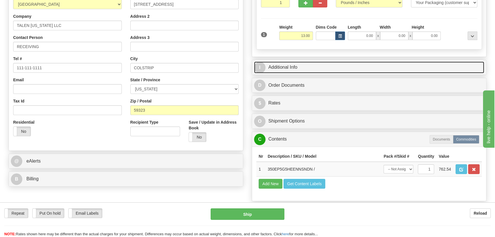
click at [425, 63] on link "I Additional Info" at bounding box center [369, 67] width 230 height 12
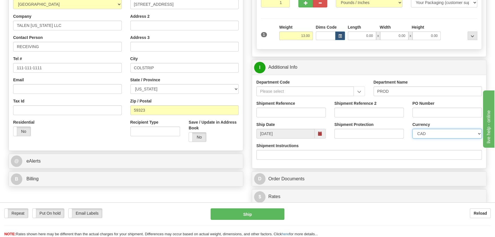
click at [433, 136] on select "CAD USD EUR ZAR [PERSON_NAME] ARN AUD AUS AWG BBD BFR BGN BHD BMD BND BRC BRL C…" at bounding box center [447, 134] width 69 height 10
select select "1"
click at [413, 129] on select "CAD USD EUR ZAR RON ANG ARN AUD AUS AWG BBD BFR BGN BHD BMD BND BRC BRL CHP CKZ…" at bounding box center [447, 134] width 69 height 10
click at [306, 111] on input "Shipment Reference" at bounding box center [290, 113] width 69 height 10
type input "5399006111"
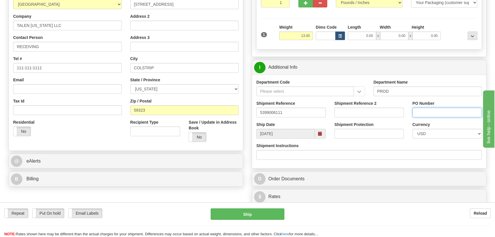
drag, startPoint x: 432, startPoint y: 114, endPoint x: 443, endPoint y: 63, distance: 52.2
click at [432, 114] on input "PO Number" at bounding box center [447, 113] width 69 height 10
paste input "CONCESSION 14507651648 J"
type input "CONCESSION 14507651648 J"
click at [442, 60] on div "I Additional Info" at bounding box center [369, 67] width 234 height 15
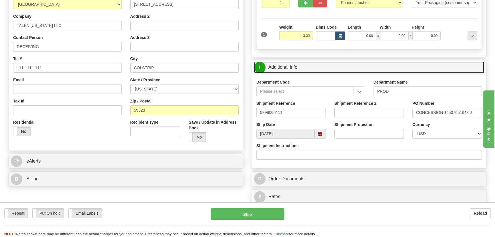
click at [443, 62] on link "I Additional Info" at bounding box center [369, 67] width 230 height 12
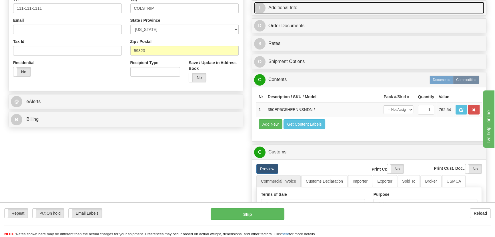
scroll to position [182, 0]
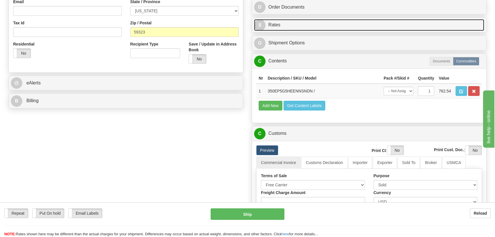
click at [393, 22] on link "$ Rates" at bounding box center [369, 25] width 230 height 12
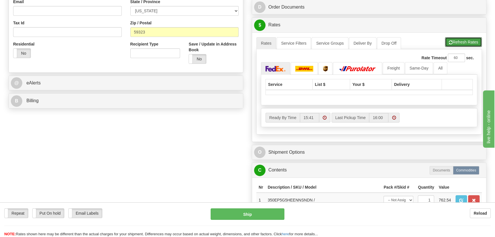
click at [461, 42] on button "Refresh Rates" at bounding box center [463, 42] width 37 height 10
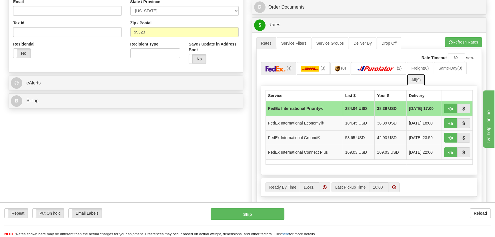
click at [415, 80] on link "All (9)" at bounding box center [416, 80] width 19 height 12
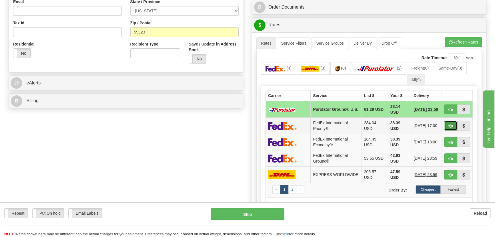
click at [449, 123] on button "button" at bounding box center [450, 126] width 13 height 10
type input "01"
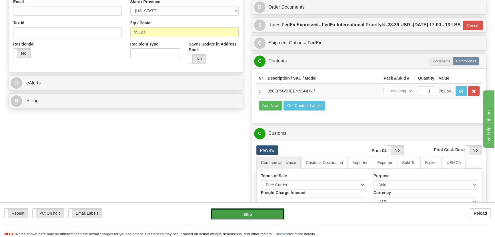
click at [257, 216] on button "Ship" at bounding box center [248, 213] width 74 height 11
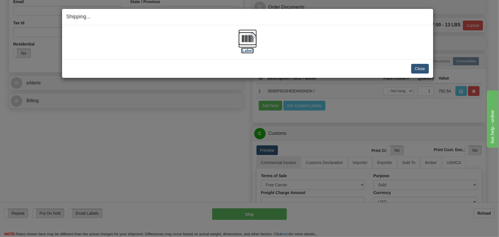
click at [253, 37] on img at bounding box center [247, 38] width 18 height 18
click at [425, 67] on button "Close" at bounding box center [420, 69] width 18 height 10
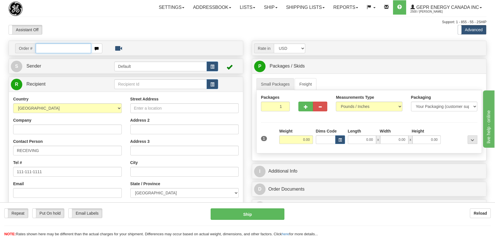
paste input "86699013"
drag, startPoint x: 75, startPoint y: 49, endPoint x: 79, endPoint y: 47, distance: 4.5
click at [75, 49] on input "text" at bounding box center [63, 48] width 55 height 10
type input "86699013"
click at [100, 28] on body "Training Course Close Toggle navigation Settings Shipping Preferences New Recip…" at bounding box center [249, 118] width 499 height 237
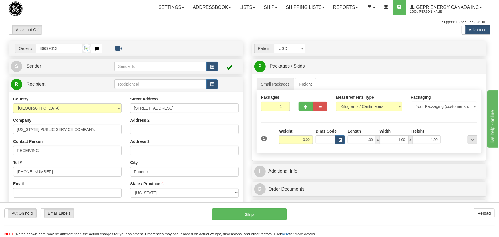
type input "PHOENIX"
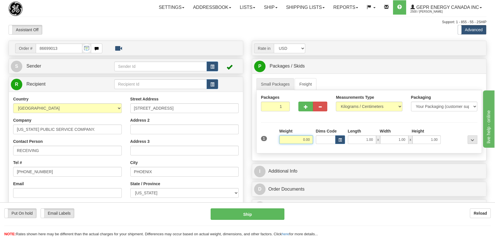
drag, startPoint x: 300, startPoint y: 140, endPoint x: 316, endPoint y: 140, distance: 15.4
click at [316, 140] on div "1 Weight 0.00 Dims Code 1.00" at bounding box center [369, 138] width 219 height 20
type input "145.60"
drag, startPoint x: 279, startPoint y: 107, endPoint x: 289, endPoint y: 110, distance: 10.3
click at [289, 110] on input "1" at bounding box center [275, 107] width 29 height 10
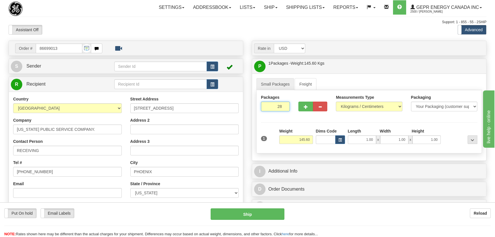
type input "28"
click at [402, 28] on div "Assistant On Assistant Off Do a return Do a return Previous Next Standard Advan…" at bounding box center [247, 30] width 487 height 10
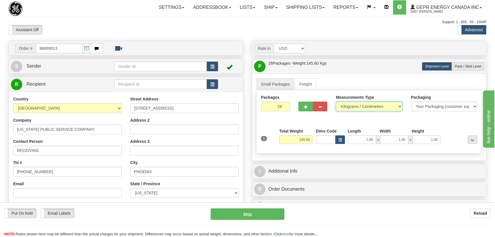
click at [366, 105] on select "Pounds / Inches Kilograms / Centimeters" at bounding box center [369, 107] width 66 height 10
select select "0"
click at [336, 102] on select "Pounds / Inches Kilograms / Centimeters" at bounding box center [369, 107] width 66 height 10
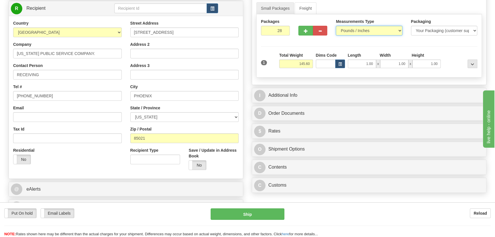
scroll to position [78, 0]
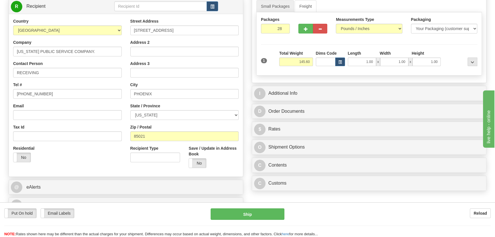
click at [361, 122] on div "$ Rates Cancel A change has been made which could impact your rate estimate. To…" at bounding box center [369, 129] width 235 height 15
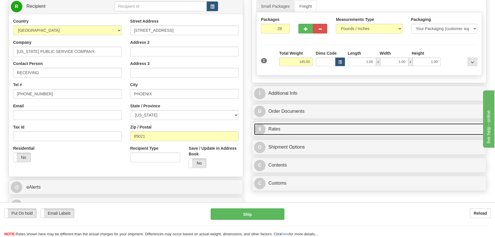
click at [406, 134] on link "$ Rates" at bounding box center [369, 129] width 230 height 12
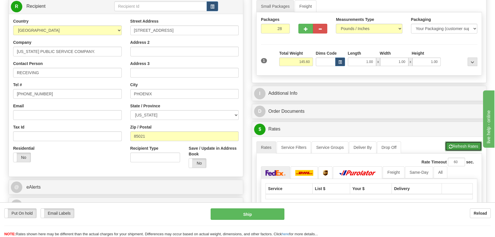
click at [463, 144] on button "Refresh Rates" at bounding box center [463, 146] width 37 height 10
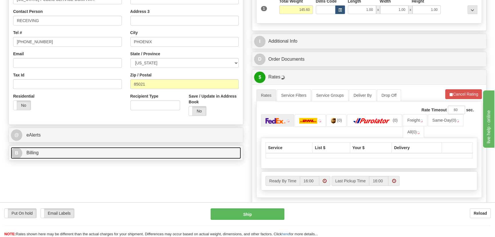
click at [86, 150] on link "B Billing" at bounding box center [126, 153] width 230 height 12
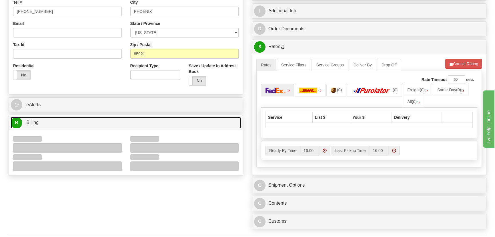
scroll to position [208, 0]
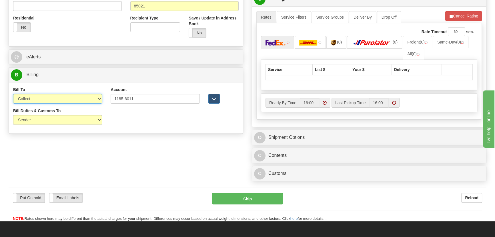
click at [59, 100] on select "Sender Recipient Third Party Collect" at bounding box center [57, 99] width 89 height 10
select select "2"
click at [13, 94] on select "Sender Recipient Third Party Collect" at bounding box center [57, 99] width 89 height 10
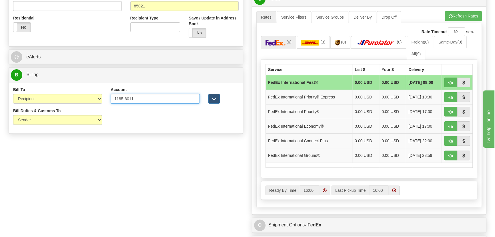
click at [136, 99] on input "1185-6011-" at bounding box center [155, 99] width 89 height 10
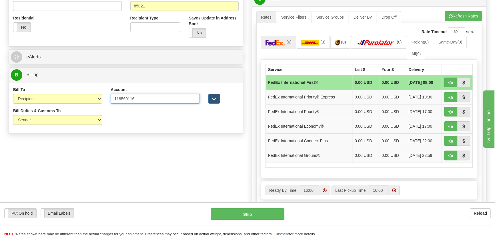
type input "118560116"
click at [181, 164] on div "Order # 86699013 S Sender" at bounding box center [247, 52] width 487 height 438
click at [466, 12] on button "Refresh Rates" at bounding box center [463, 16] width 37 height 10
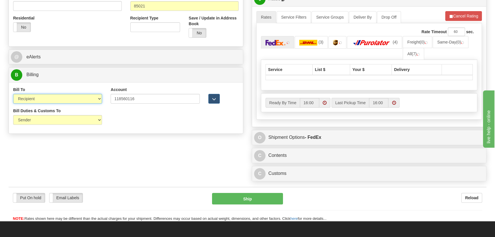
drag, startPoint x: 76, startPoint y: 100, endPoint x: 66, endPoint y: 103, distance: 10.1
click at [76, 100] on select "Sender Recipient Third Party Collect" at bounding box center [57, 99] width 89 height 10
select select "1"
click at [13, 94] on select "Sender Recipient Third Party Collect" at bounding box center [57, 99] width 89 height 10
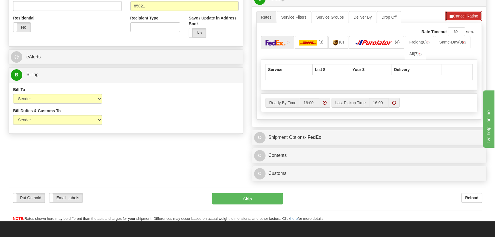
click at [469, 16] on button "Cancel Rating" at bounding box center [464, 16] width 37 height 10
click at [469, 16] on button "Refresh Rates" at bounding box center [463, 16] width 37 height 10
click at [407, 54] on link "All (0)" at bounding box center [409, 54] width 21 height 12
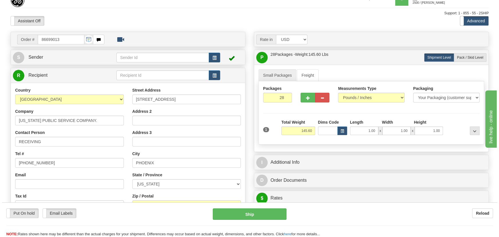
scroll to position [0, 0]
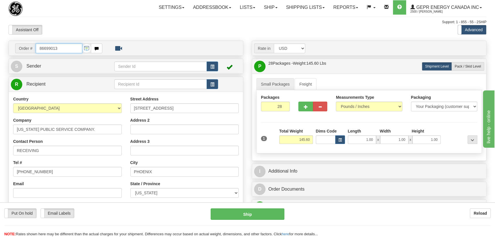
drag, startPoint x: 63, startPoint y: 48, endPoint x: 0, endPoint y: 48, distance: 62.9
click at [257, 28] on body "Training Course Close Toggle navigation Settings Shipping Preferences New Recip…" at bounding box center [249, 118] width 499 height 237
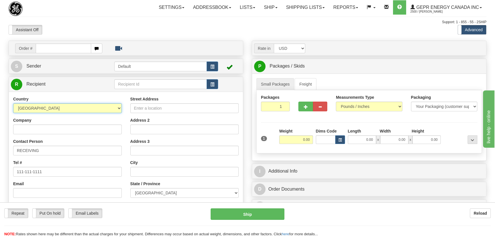
click at [97, 111] on select "[GEOGRAPHIC_DATA] [GEOGRAPHIC_DATA] [GEOGRAPHIC_DATA] [GEOGRAPHIC_DATA] [US_STA…" at bounding box center [67, 108] width 109 height 10
select select "US"
click at [13, 103] on select "[GEOGRAPHIC_DATA] [GEOGRAPHIC_DATA] [GEOGRAPHIC_DATA] [GEOGRAPHIC_DATA] [US_STA…" at bounding box center [67, 108] width 109 height 10
drag, startPoint x: 71, startPoint y: 126, endPoint x: 279, endPoint y: 131, distance: 208.5
click at [71, 126] on input "Company" at bounding box center [67, 129] width 109 height 10
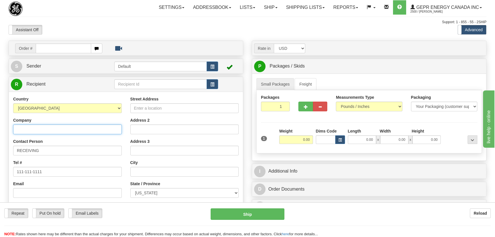
paste input "[US_STATE] PUBLIC SERVICE COMPANY."
type input "[US_STATE] PUBLIC SERVICE COMPANY."
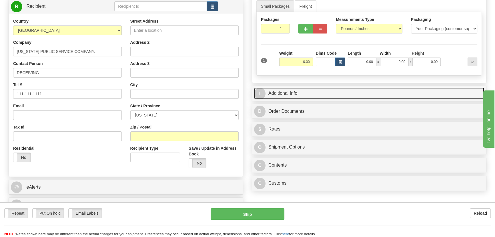
click at [382, 93] on link "I Additional Info" at bounding box center [369, 93] width 230 height 12
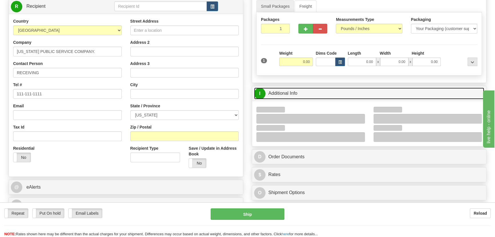
scroll to position [130, 0]
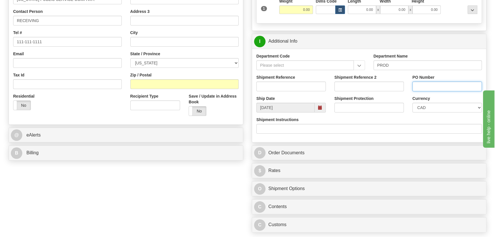
click at [434, 88] on input "PO Number" at bounding box center [447, 86] width 69 height 10
paste input "TD1171090OLS99521200"
type input "TD1171090OLS99521200"
click at [426, 108] on select "CAD USD EUR ZAR RON ANG ARN AUD AUS AWG BBD BFR BGN BHD BMD BND BRC BRL CHP CKZ…" at bounding box center [447, 108] width 69 height 10
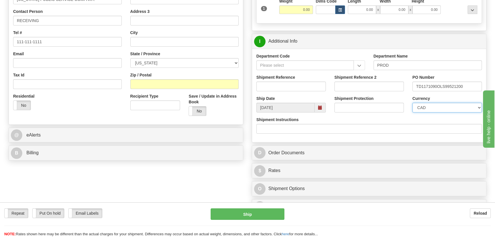
select select "1"
click at [413, 103] on select "CAD USD EUR ZAR RON ANG ARN AUD AUS AWG BBD BFR BGN BHD BMD BND BRC BRL CHP CKZ…" at bounding box center [447, 108] width 69 height 10
click at [277, 84] on input "Shipment Reference" at bounding box center [290, 86] width 69 height 10
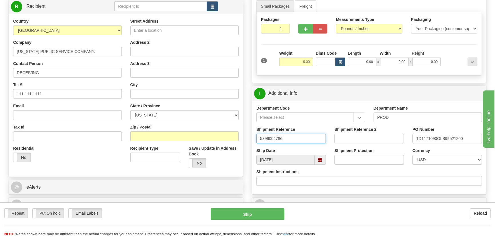
type input "5399004786"
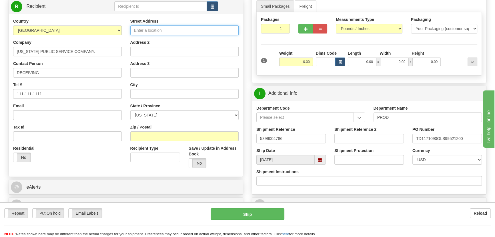
click at [228, 32] on input "Street Address" at bounding box center [184, 30] width 109 height 10
paste input "0001 NORTH 23RD AVE DEER VALLEY"
type input "10001 NORTH 23RD AVE DEER VALLEY"
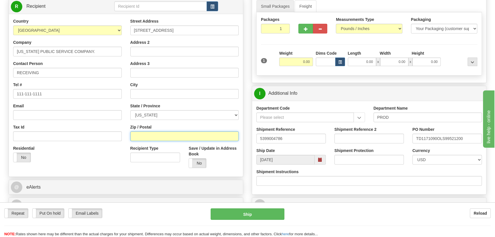
drag, startPoint x: 185, startPoint y: 135, endPoint x: 276, endPoint y: 78, distance: 107.3
click at [185, 135] on input "Zip / Postal" at bounding box center [184, 136] width 109 height 10
paste input "85021"
type input "85021"
click at [104, 157] on div "Residential Yes No" at bounding box center [67, 155] width 117 height 21
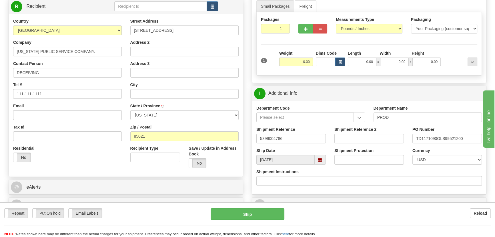
type input "PHOENIX"
select select "AZ"
drag, startPoint x: 300, startPoint y: 61, endPoint x: 370, endPoint y: 75, distance: 71.8
click at [364, 72] on div "Packages 1 1 Measurements Type" at bounding box center [369, 43] width 226 height 63
type input "145.00"
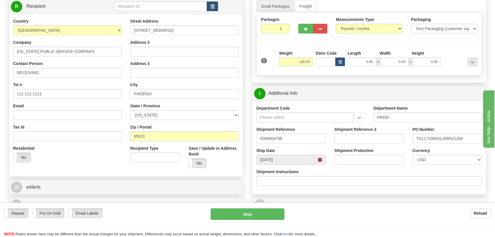
click at [458, 46] on div "Packages 1 1 Measurements Type" at bounding box center [369, 43] width 226 height 63
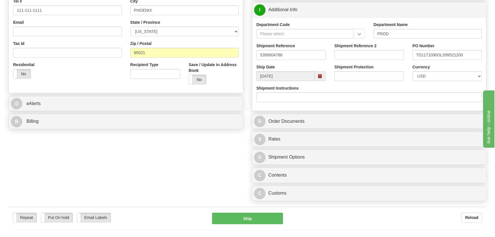
scroll to position [234, 0]
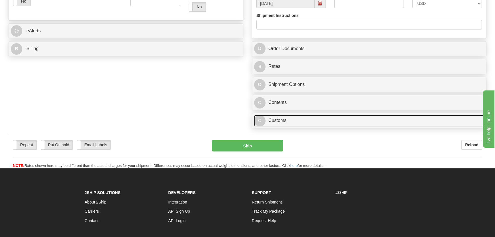
click at [334, 117] on link "C Customs" at bounding box center [369, 121] width 230 height 12
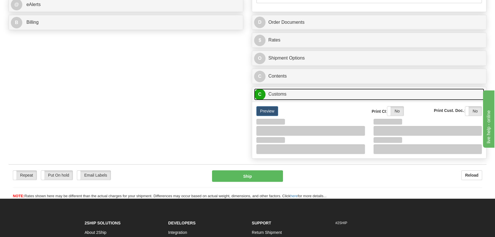
scroll to position [286, 0]
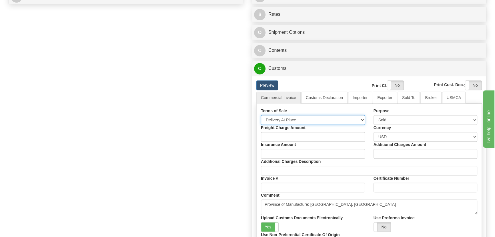
click at [294, 123] on select "Free Carrier Free On Board Ex Works Delivered Duty Unpaid Delivered Duty Paid C…" at bounding box center [313, 120] width 104 height 10
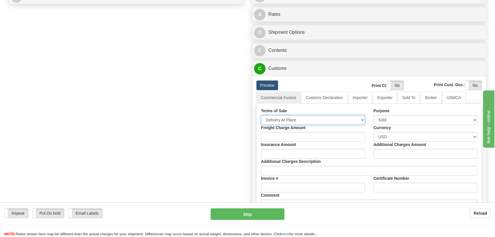
select select "7"
click at [261, 115] on select "Free Carrier Free On Board Ex Works Delivered Duty Unpaid Delivered Duty Paid C…" at bounding box center [313, 120] width 104 height 10
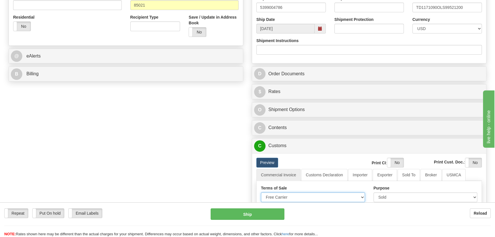
scroll to position [208, 0]
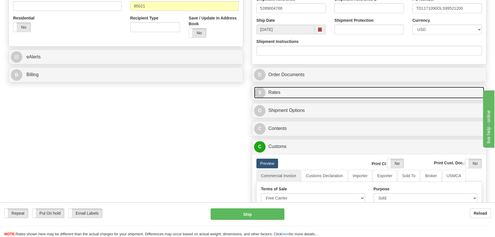
click at [433, 92] on link "$ Rates" at bounding box center [369, 93] width 230 height 12
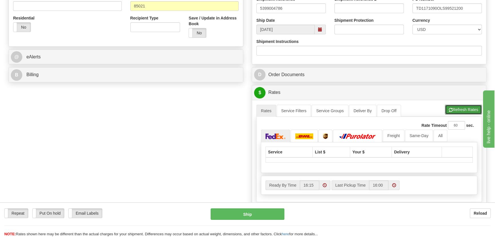
drag, startPoint x: 458, startPoint y: 112, endPoint x: 443, endPoint y: 116, distance: 15.5
click at [458, 112] on button "Refresh Rates" at bounding box center [463, 110] width 37 height 10
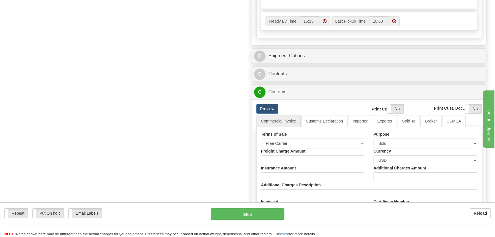
scroll to position [390, 0]
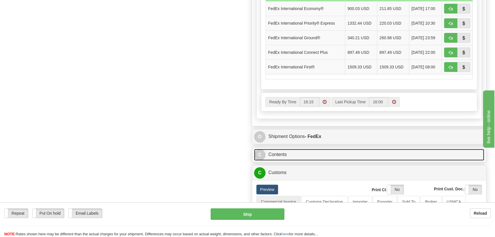
click at [353, 68] on div "Rate in Account Currency ARN AWG AUD AUS BHD BBD BFR BMD BRC BRL GBP UKL BND BG…" at bounding box center [369, 25] width 243 height 749
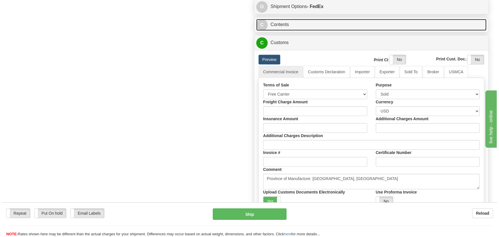
scroll to position [520, 0]
click at [375, 21] on link "C Contents" at bounding box center [369, 25] width 230 height 12
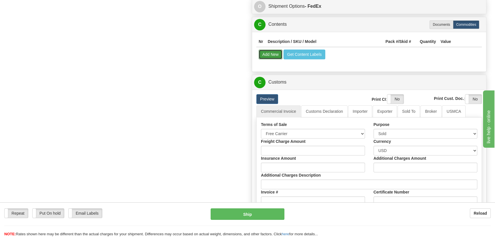
click at [274, 54] on button "Add New" at bounding box center [271, 54] width 24 height 10
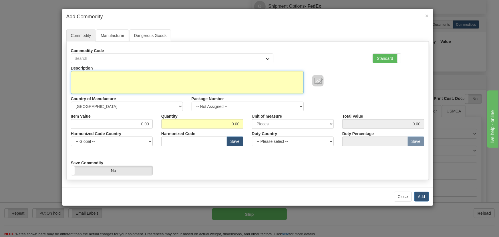
click at [196, 77] on textarea "Description" at bounding box center [187, 82] width 233 height 23
paste textarea "D20ASTLPUS9UU"
type textarea "D20ASTLPUS9UU"
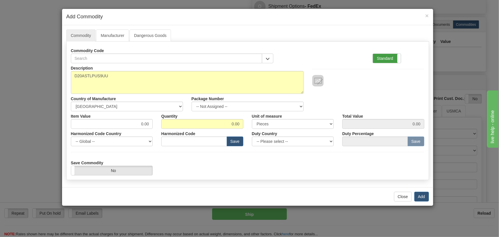
click at [396, 55] on label "Standard" at bounding box center [387, 58] width 28 height 9
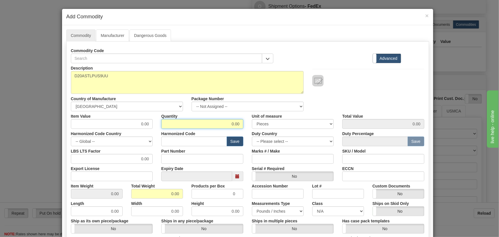
drag, startPoint x: 222, startPoint y: 122, endPoint x: 248, endPoint y: 131, distance: 27.6
click at [249, 131] on div "Description D20ASTLPUS9UU Country of Manufacture -- Unknown -- AFGHANISTAN ALAN…" at bounding box center [247, 189] width 353 height 252
type input "28"
drag, startPoint x: 168, startPoint y: 193, endPoint x: 188, endPoint y: 200, distance: 21.2
click at [188, 200] on div "Description D20ASTLPUS9UU Country of Manufacture -- Unknown -- AFGHANISTAN ALAN…" at bounding box center [247, 189] width 353 height 252
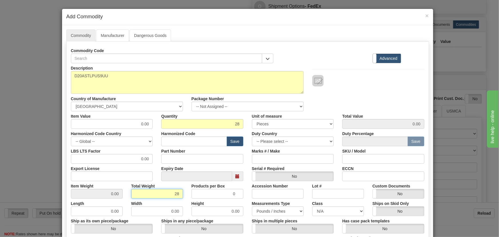
type input "28"
type input "1.0000"
drag, startPoint x: 137, startPoint y: 124, endPoint x: 155, endPoint y: 131, distance: 19.3
click at [155, 131] on div "Description D20ASTLPUS9UU Country of Manufacture -- Unknown -- AFGHANISTAN ALAN…" at bounding box center [247, 189] width 353 height 252
paste input "543,47"
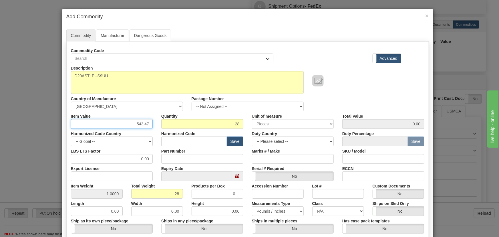
type input "543.47"
type input "15217.16"
click at [369, 92] on div "Description D20ASTLPUS9UU Country of Manufacture -- Unknown -- AFGHANISTAN ALAN…" at bounding box center [248, 87] width 362 height 48
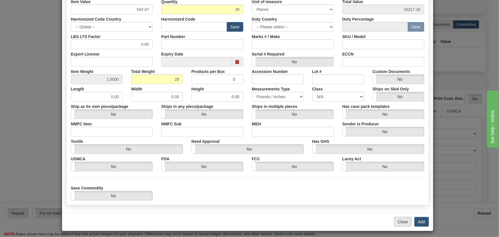
scroll to position [117, 0]
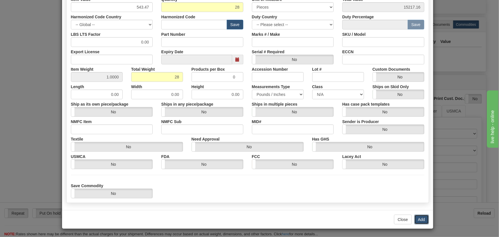
click at [422, 218] on button "Add" at bounding box center [421, 219] width 15 height 10
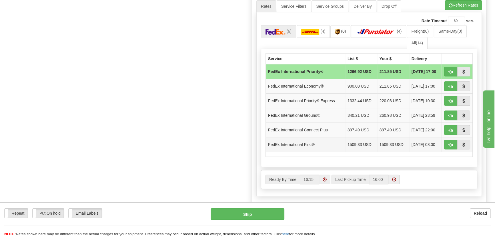
scroll to position [312, 0]
click at [319, 29] on img at bounding box center [310, 32] width 18 height 6
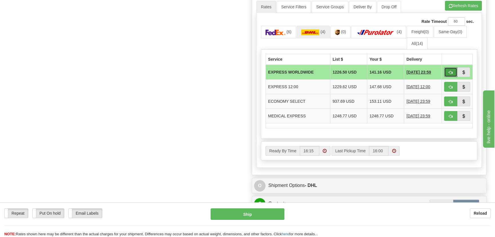
click at [451, 68] on button "button" at bounding box center [450, 72] width 13 height 10
type input "P"
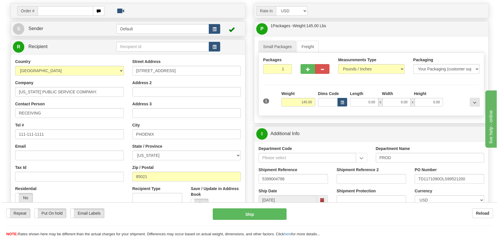
scroll to position [115, 0]
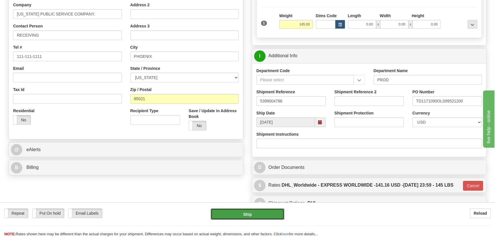
click at [250, 216] on button "Ship" at bounding box center [248, 213] width 74 height 11
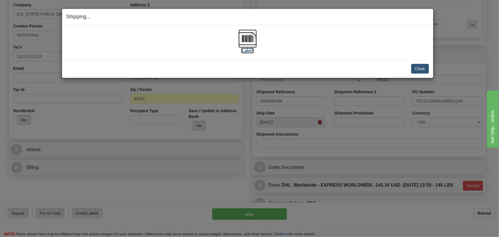
click at [250, 40] on img at bounding box center [247, 38] width 18 height 18
click at [418, 70] on button "Close" at bounding box center [420, 69] width 18 height 10
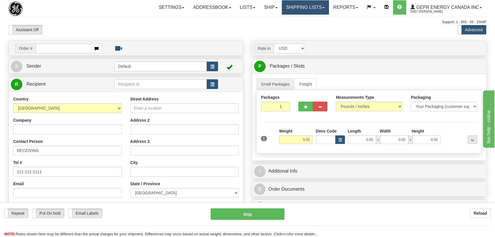
click at [303, 5] on link "Shipping lists" at bounding box center [305, 7] width 47 height 14
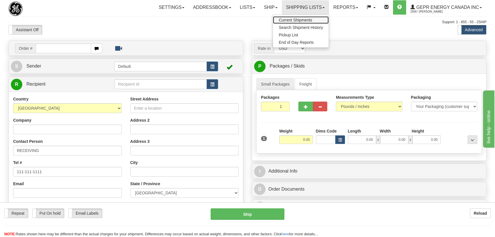
click at [300, 20] on span "Current Shipments" at bounding box center [295, 20] width 33 height 5
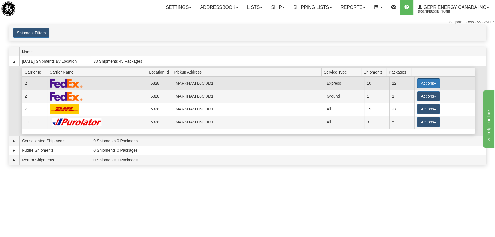
click at [423, 84] on button "Actions" at bounding box center [428, 83] width 23 height 10
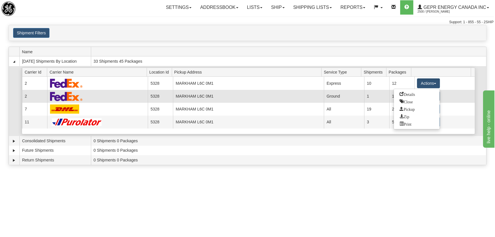
click at [415, 92] on span "Details" at bounding box center [407, 94] width 15 height 4
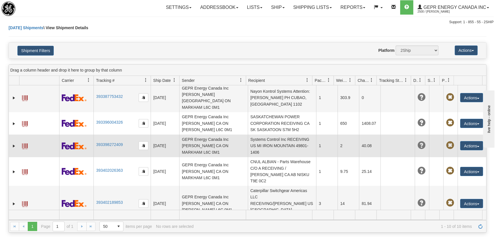
scroll to position [104, 0]
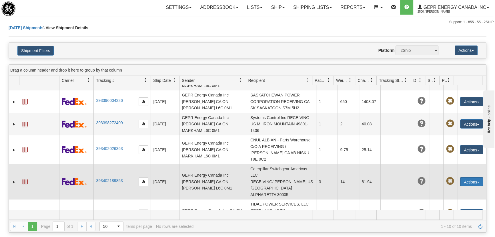
click at [472, 177] on button "Actions" at bounding box center [471, 181] width 23 height 9
click at [459, 196] on link "Repeat" at bounding box center [460, 199] width 46 height 7
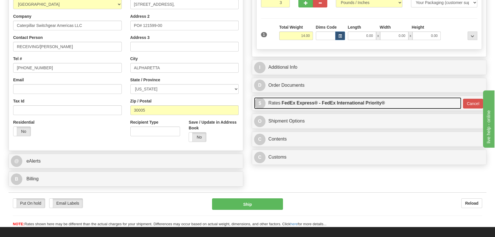
click at [415, 101] on link "$ Rates FedEx Express® - FedEx International Priority®" at bounding box center [357, 103] width 207 height 12
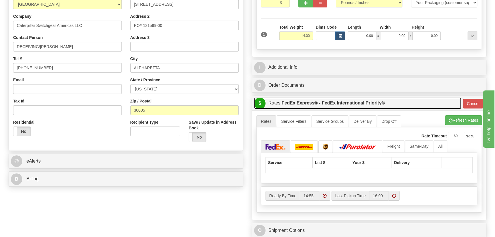
click at [448, 103] on link "$ Rates FedEx Express® - FedEx International Priority®" at bounding box center [357, 103] width 207 height 12
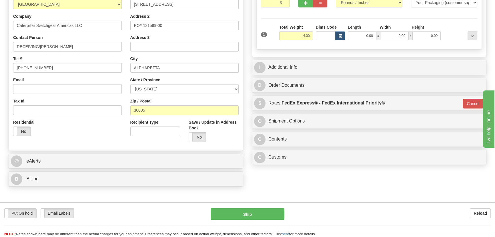
click at [457, 114] on div "O Shipment Options" at bounding box center [369, 121] width 234 height 15
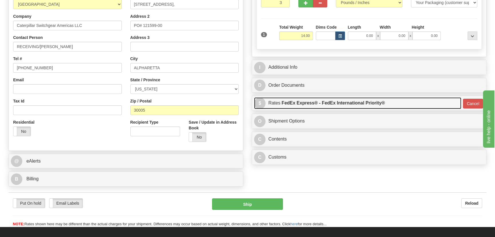
click at [453, 104] on link "$ Rates FedEx Express® - FedEx International Priority®" at bounding box center [357, 103] width 207 height 12
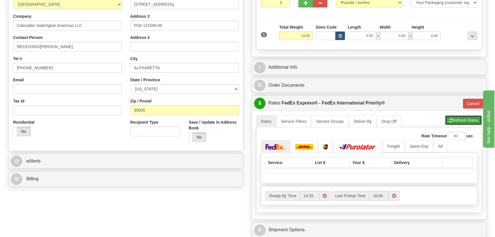
click at [460, 117] on button "Refresh Rates" at bounding box center [463, 120] width 37 height 10
type input "01"
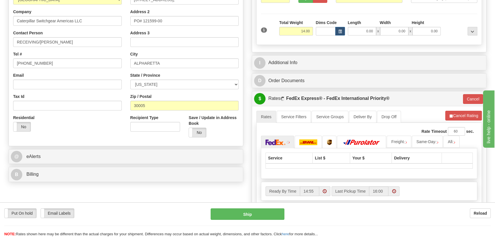
scroll to position [156, 0]
